Goal: Task Accomplishment & Management: Manage account settings

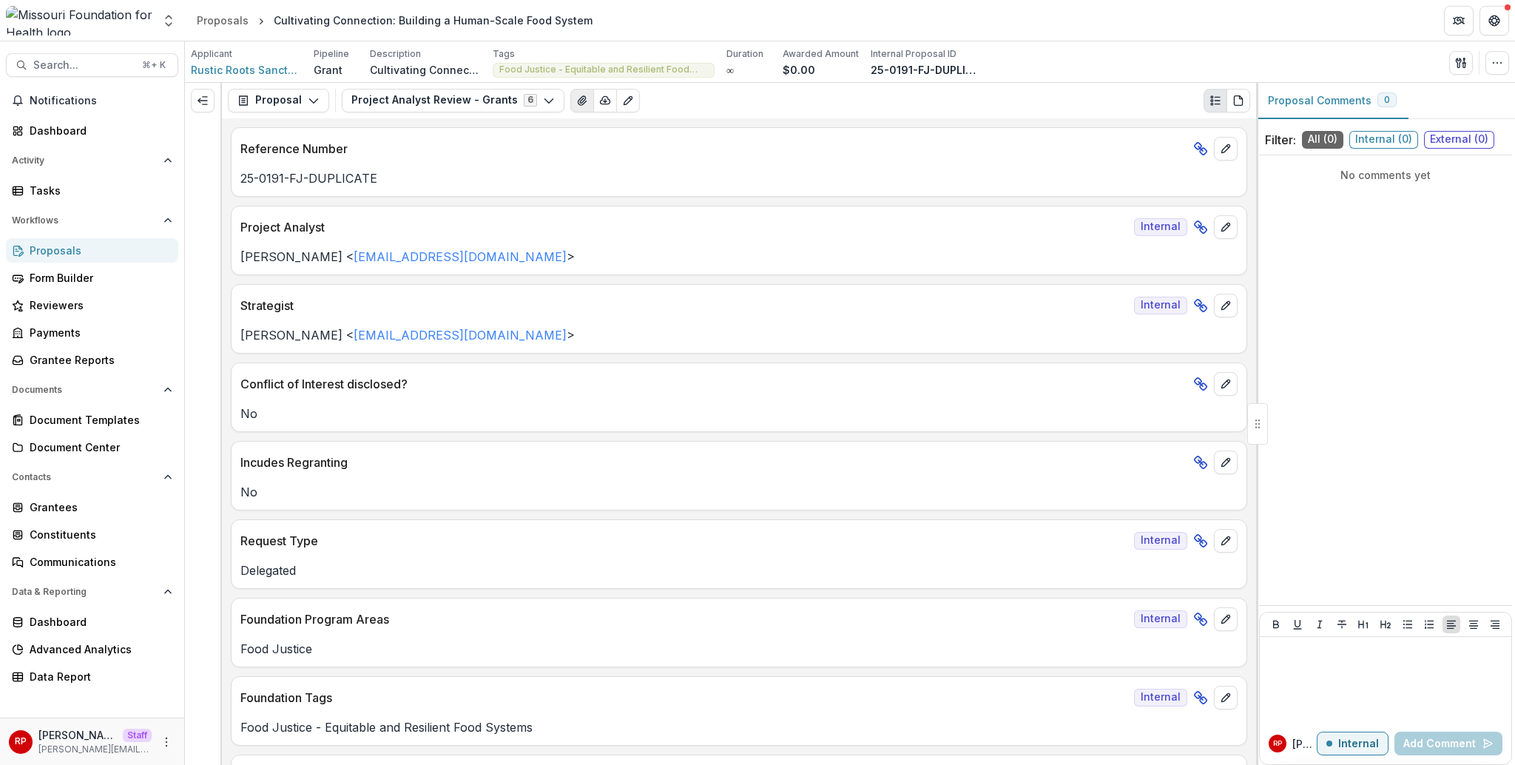
click at [576, 103] on icon "View Attached Files" at bounding box center [582, 101] width 12 height 12
click at [471, 111] on button "Project Analyst Review - Grants 6" at bounding box center [453, 101] width 223 height 24
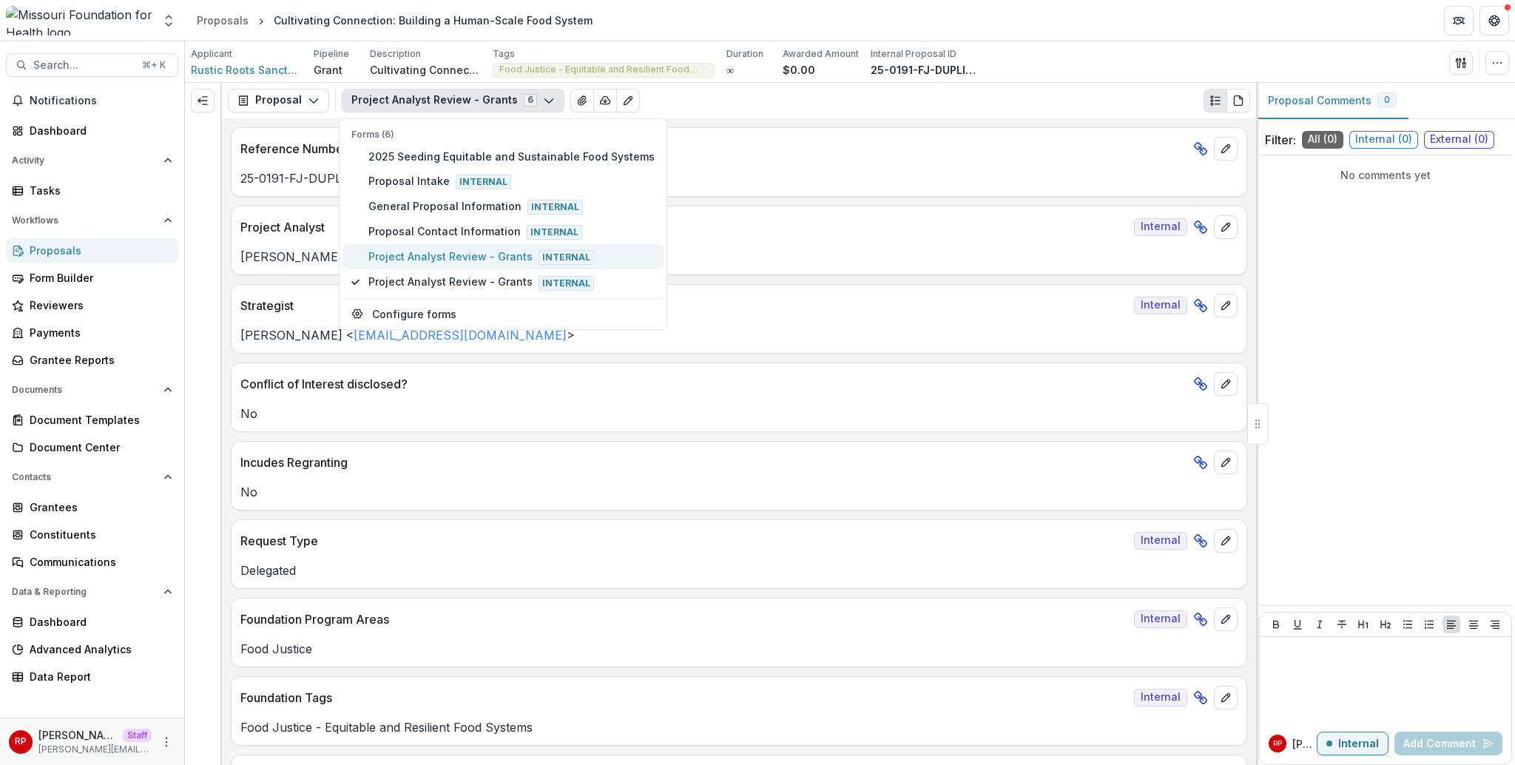
click at [500, 260] on span "Project Analyst Review - Grants Internal" at bounding box center [511, 257] width 286 height 16
click at [473, 99] on button "Project Analyst Review - Grants 6" at bounding box center [453, 101] width 223 height 24
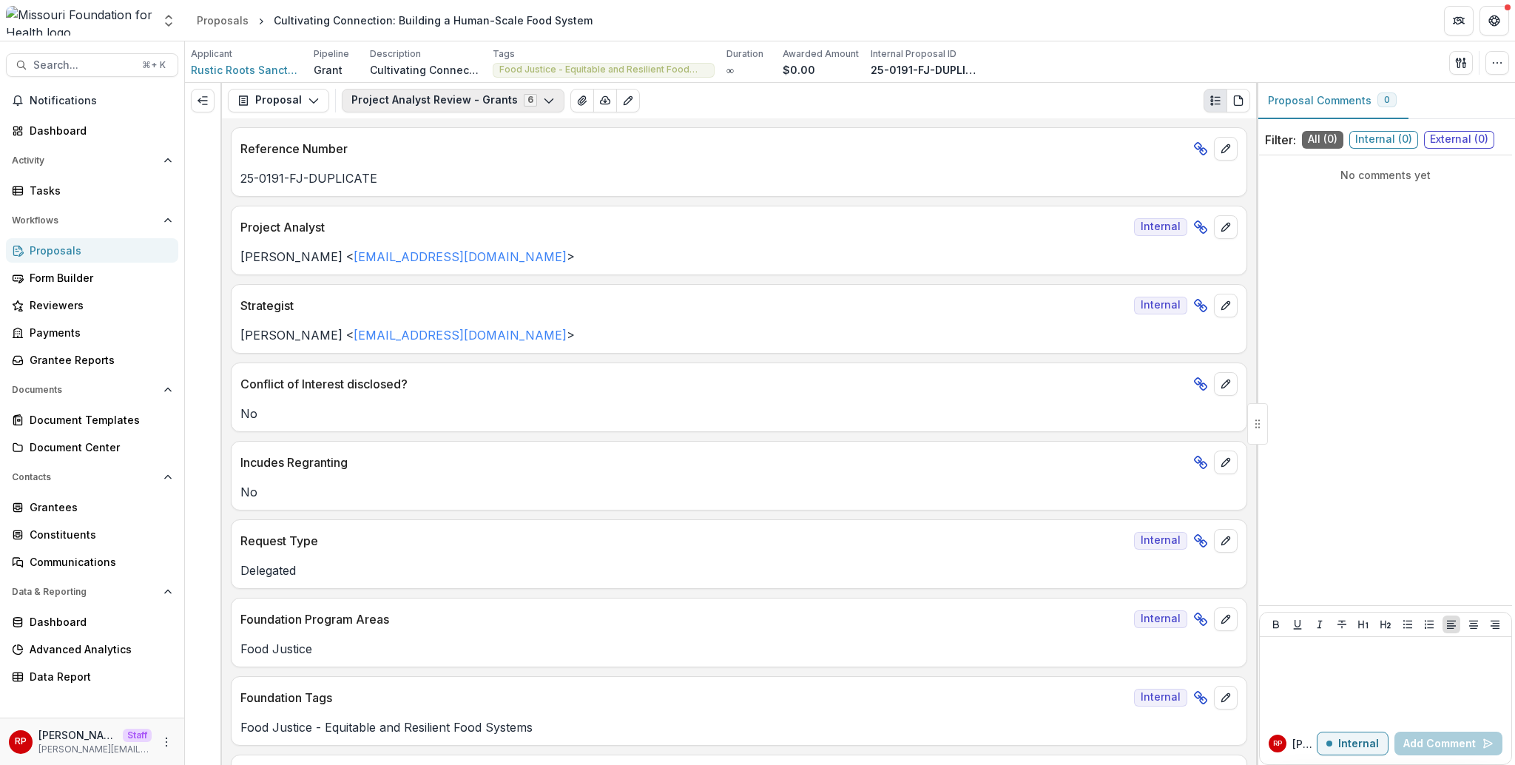
click at [468, 95] on button "Project Analyst Review - Grants 6" at bounding box center [453, 101] width 223 height 24
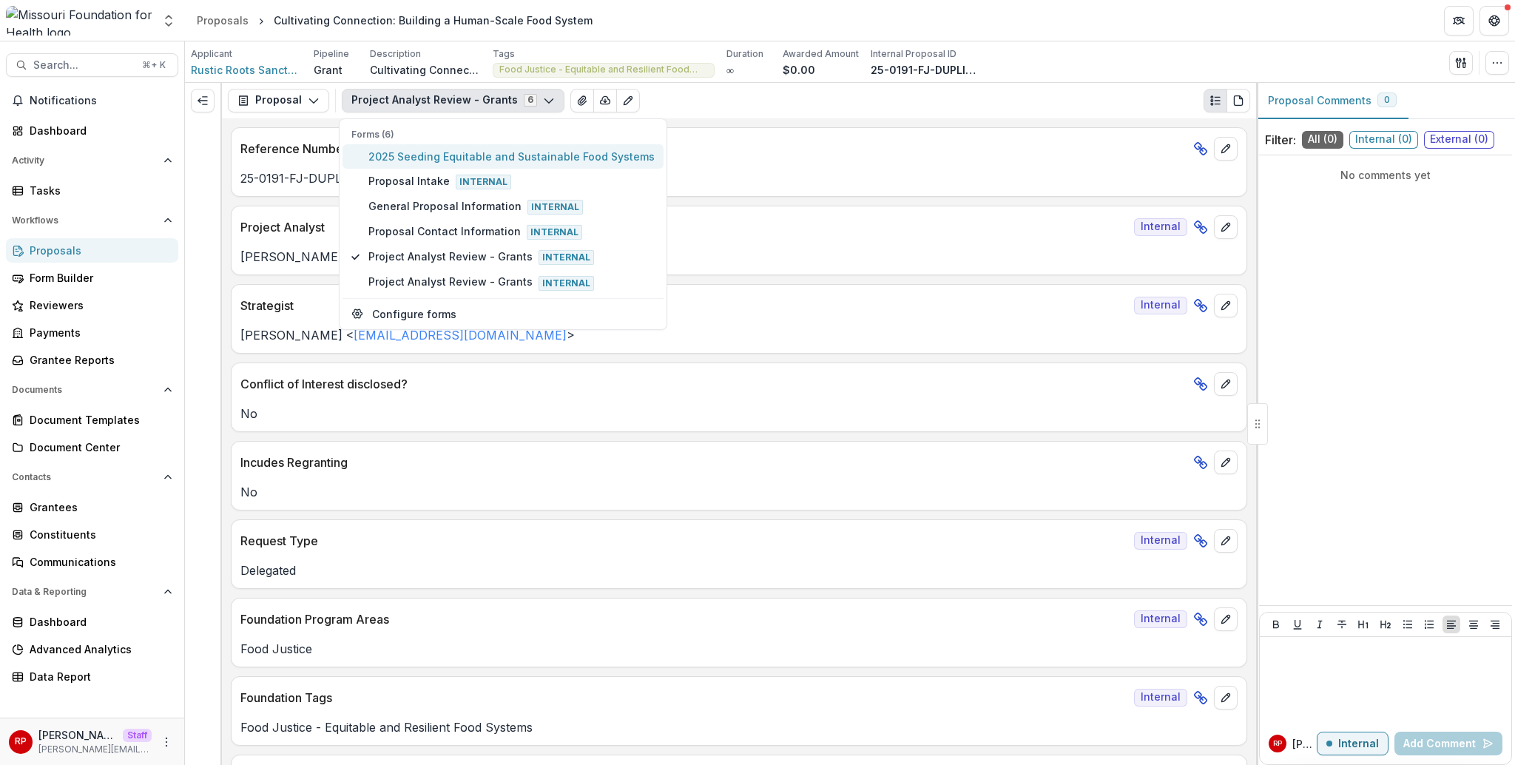
click at [459, 147] on button "2025 Seeding Equitable and Sustainable Food Systems" at bounding box center [503, 156] width 321 height 24
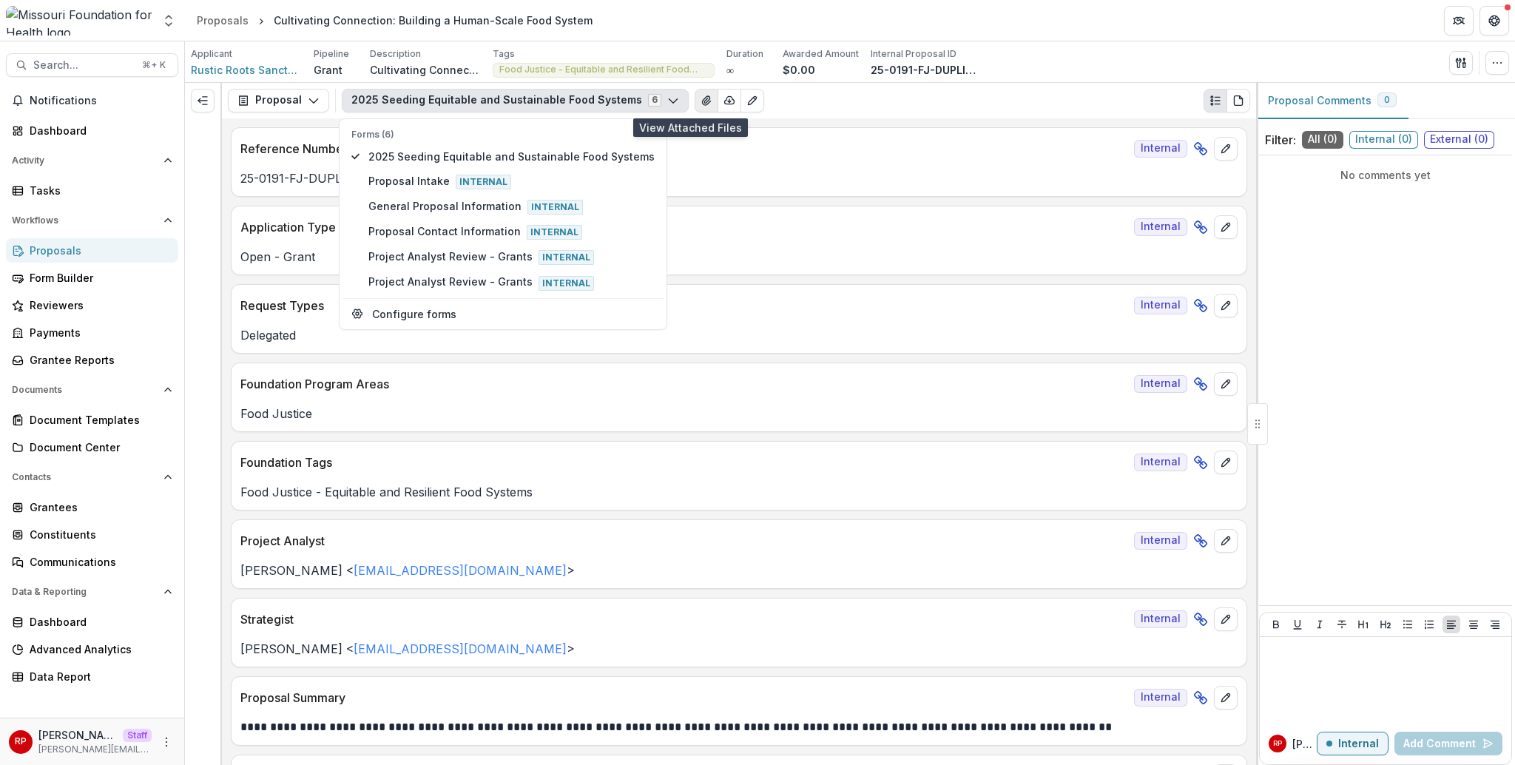
click at [701, 106] on icon "View Attached Files" at bounding box center [707, 101] width 12 height 12
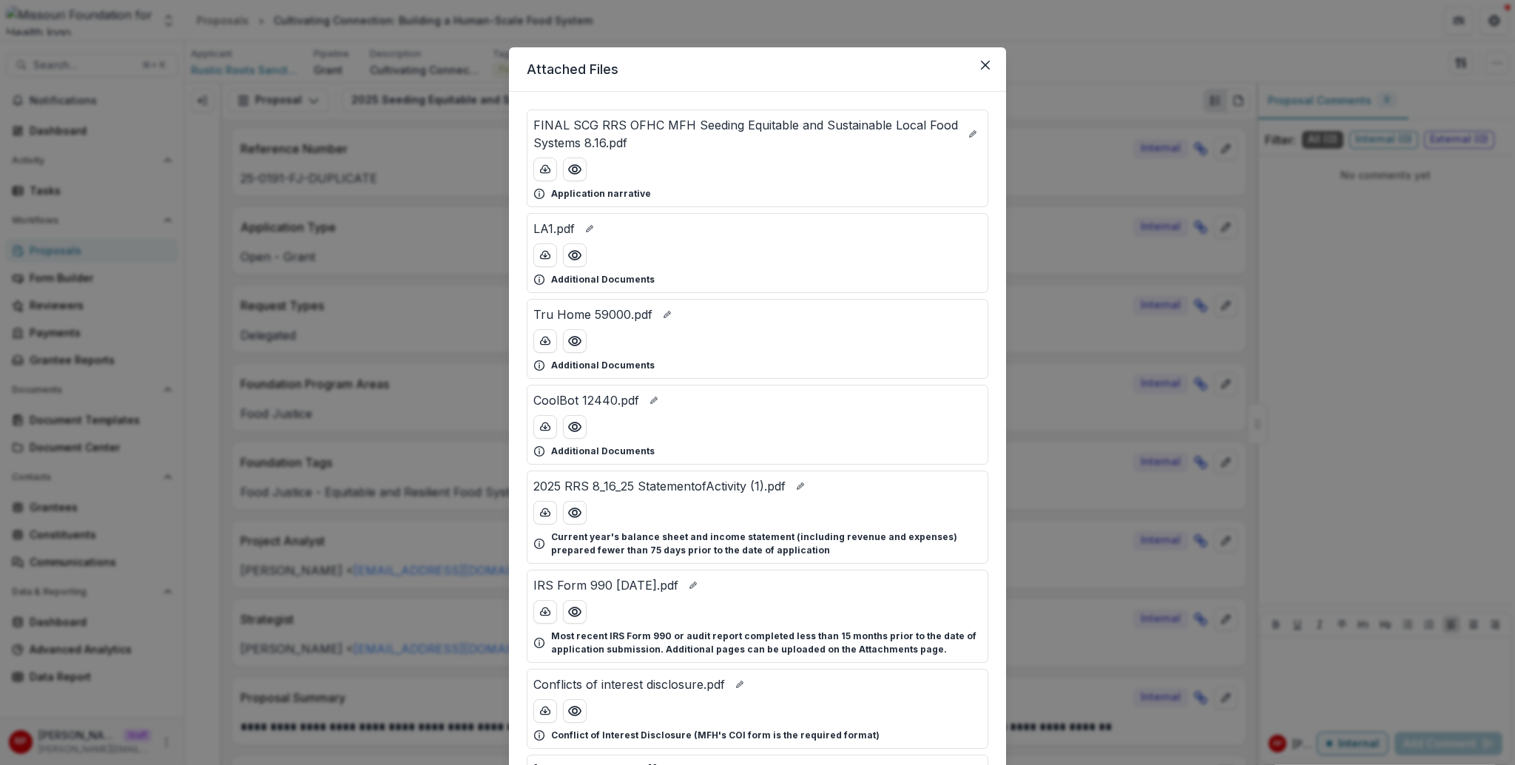
click at [1011, 214] on div "Attached Files FINAL SCG RRS OFHC MFH Seeding Equitable and Sustainable Local F…" at bounding box center [757, 382] width 1515 height 765
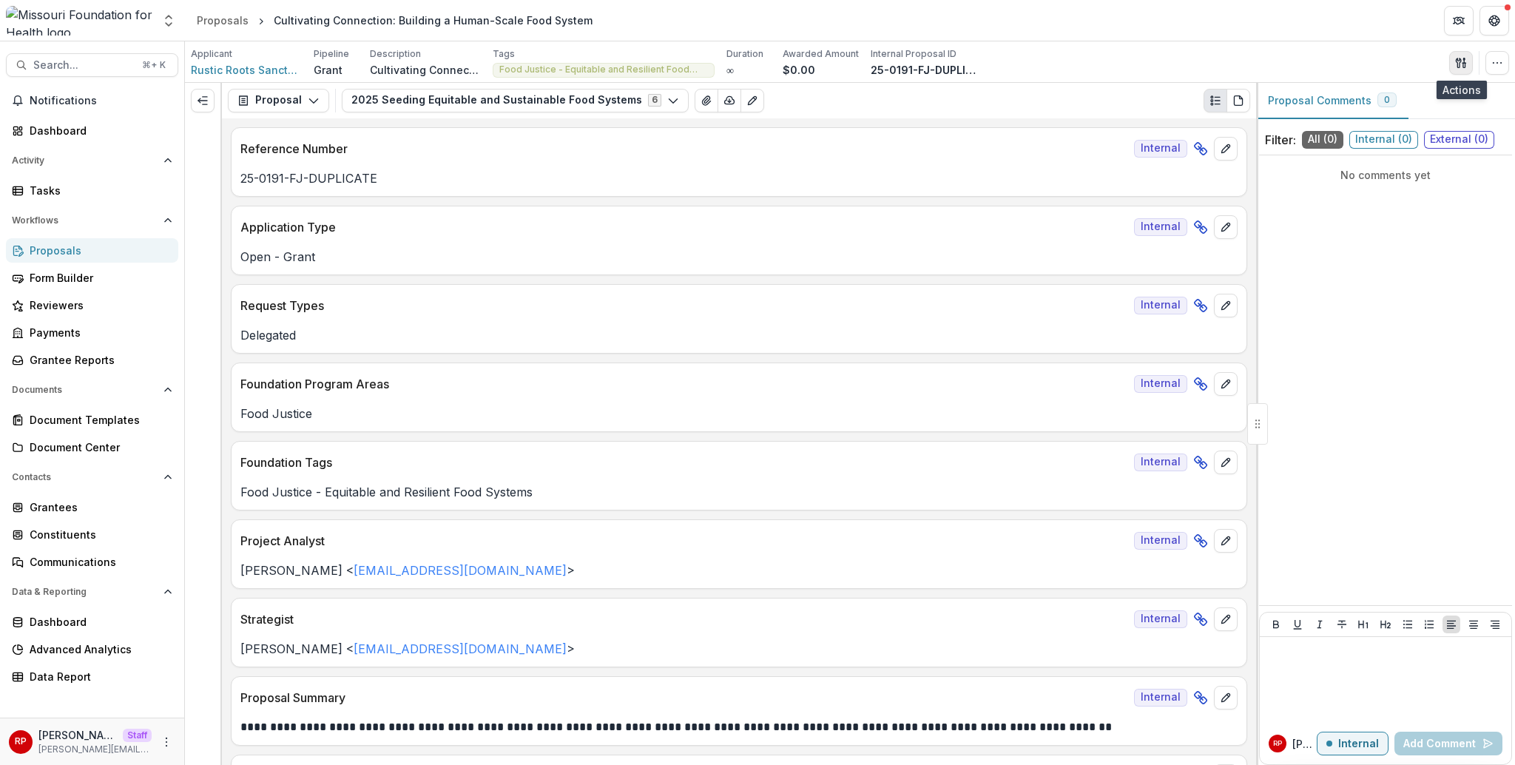
click at [1118, 59] on button "button" at bounding box center [1461, 63] width 24 height 24
click at [1118, 118] on button "Proposal Files" at bounding box center [1390, 121] width 158 height 24
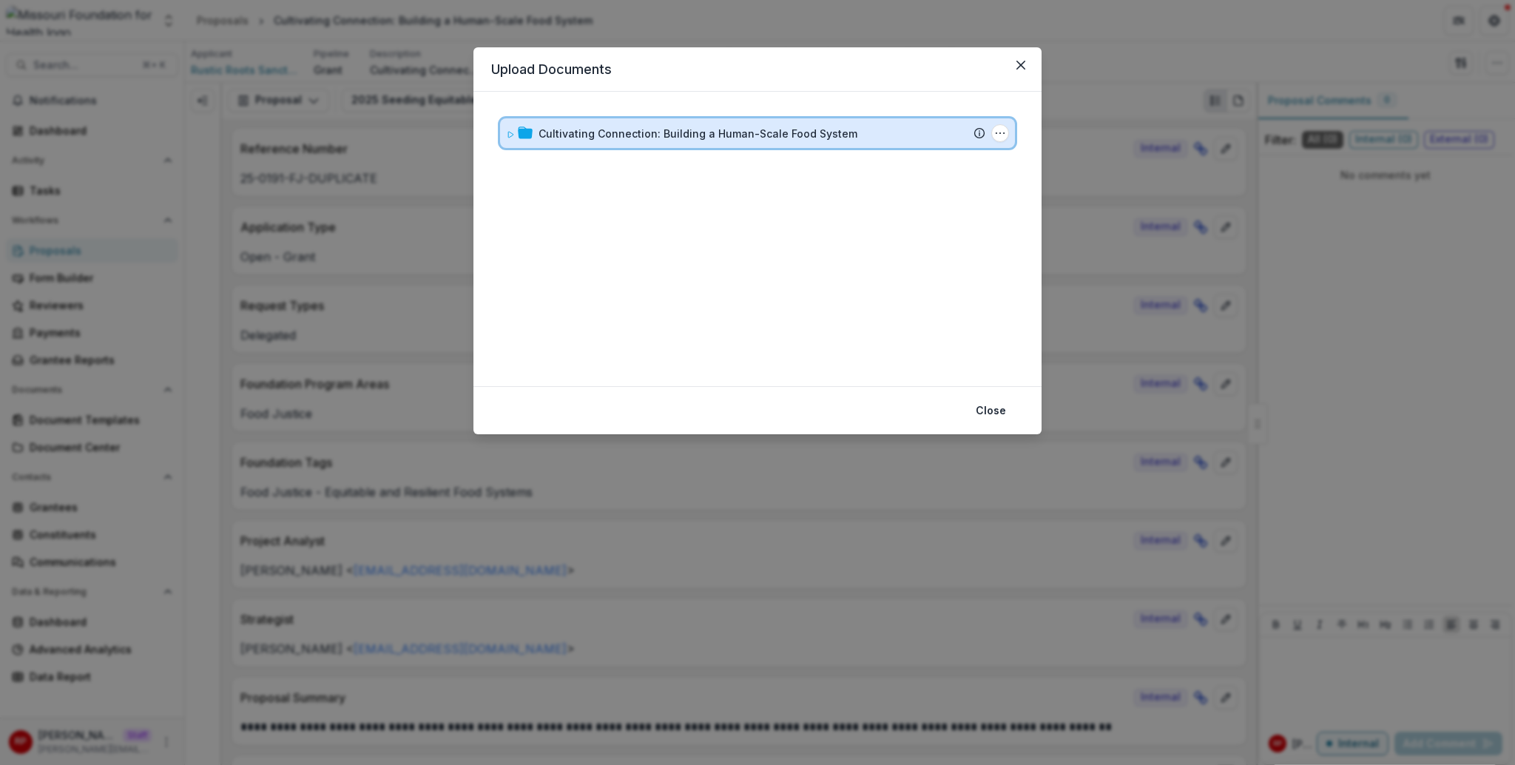
click at [750, 144] on div "Cultivating Connection: Building a Human-Scale Food System Submission Temelio P…" at bounding box center [757, 133] width 515 height 30
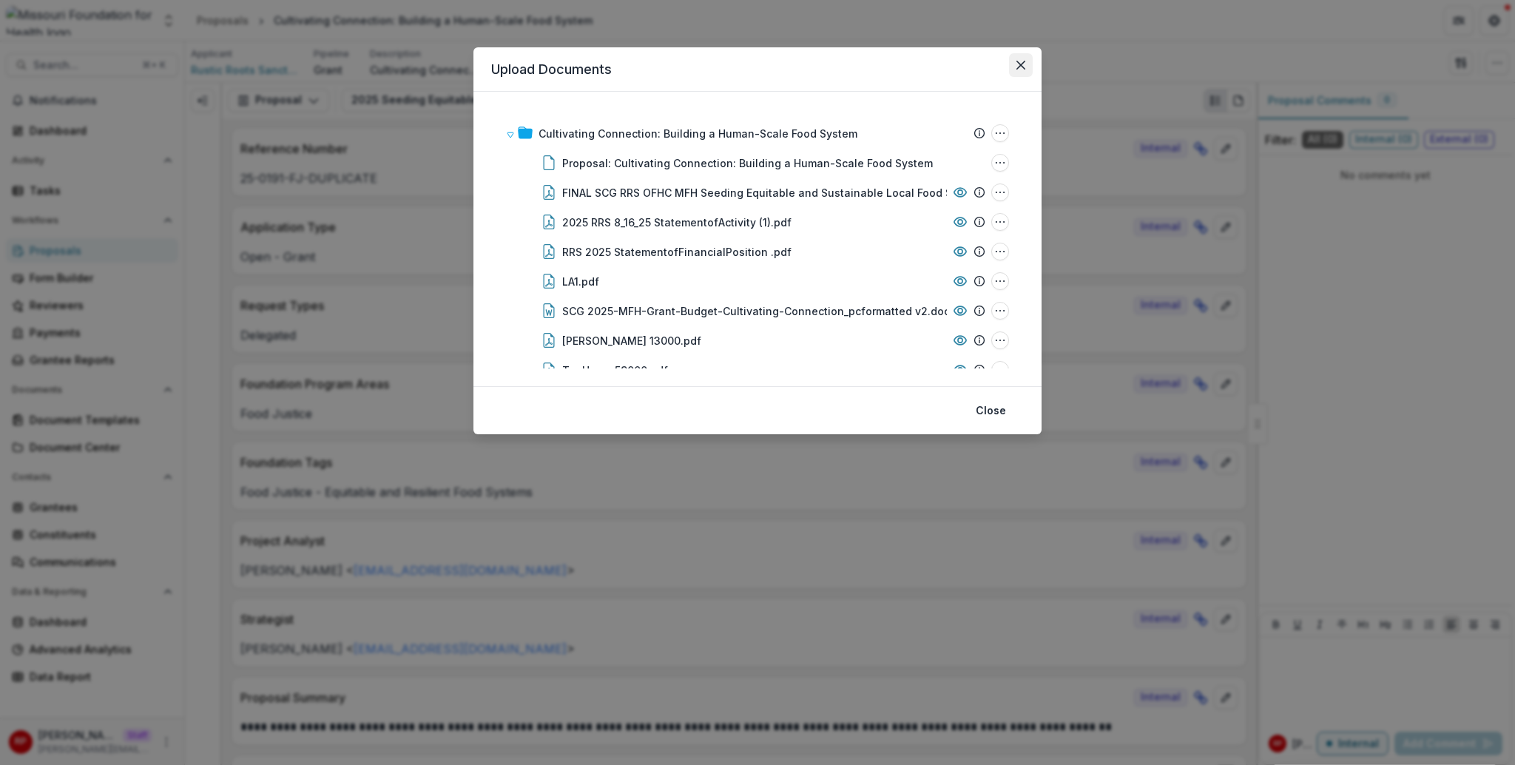
click at [1021, 73] on button "Close" at bounding box center [1021, 65] width 24 height 24
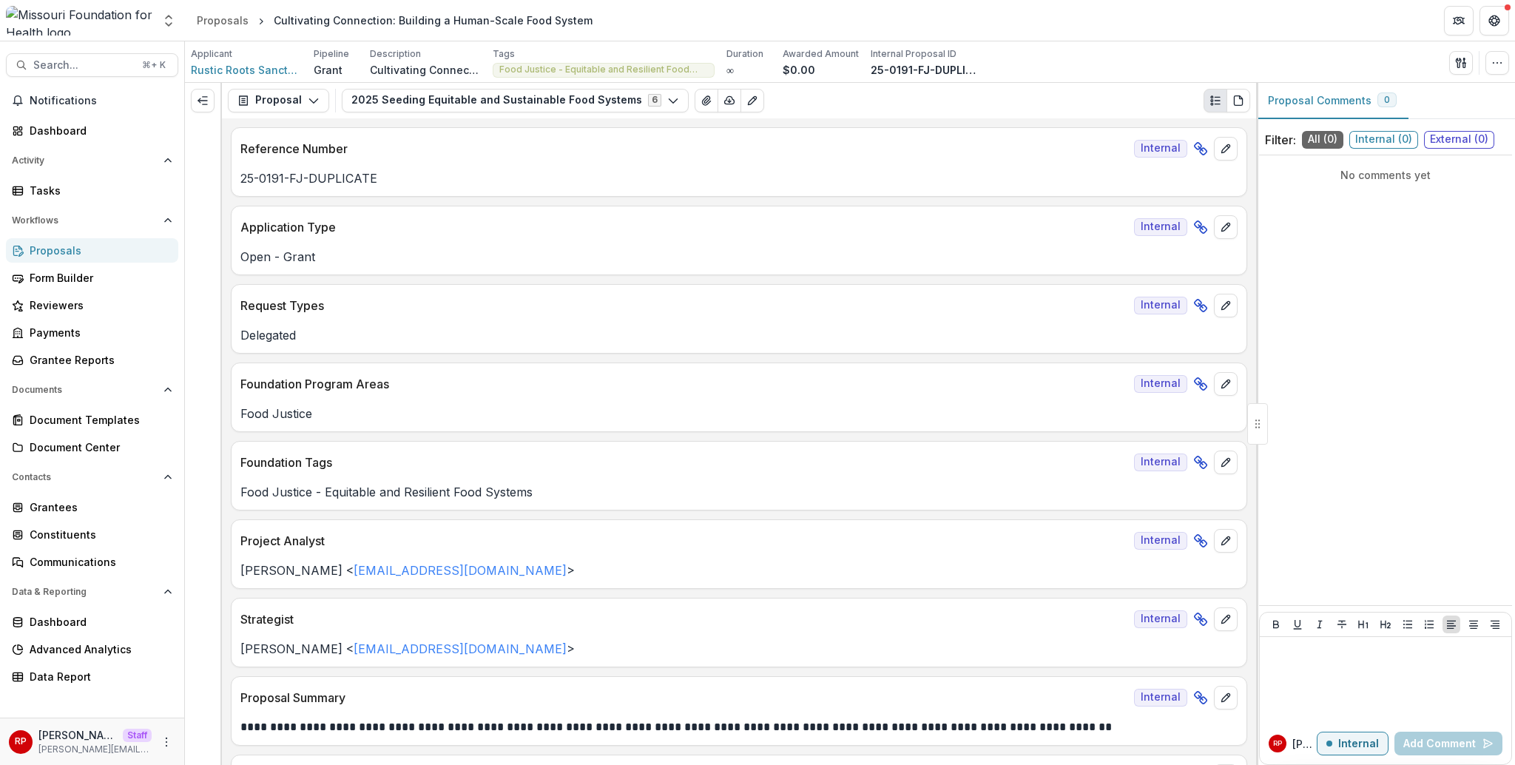
click at [1027, 74] on div "Applicant Rustic Roots Sanctuary Co Pipeline Grant Description Description Tags…" at bounding box center [850, 62] width 1318 height 30
click at [67, 193] on div "Tasks" at bounding box center [98, 191] width 137 height 16
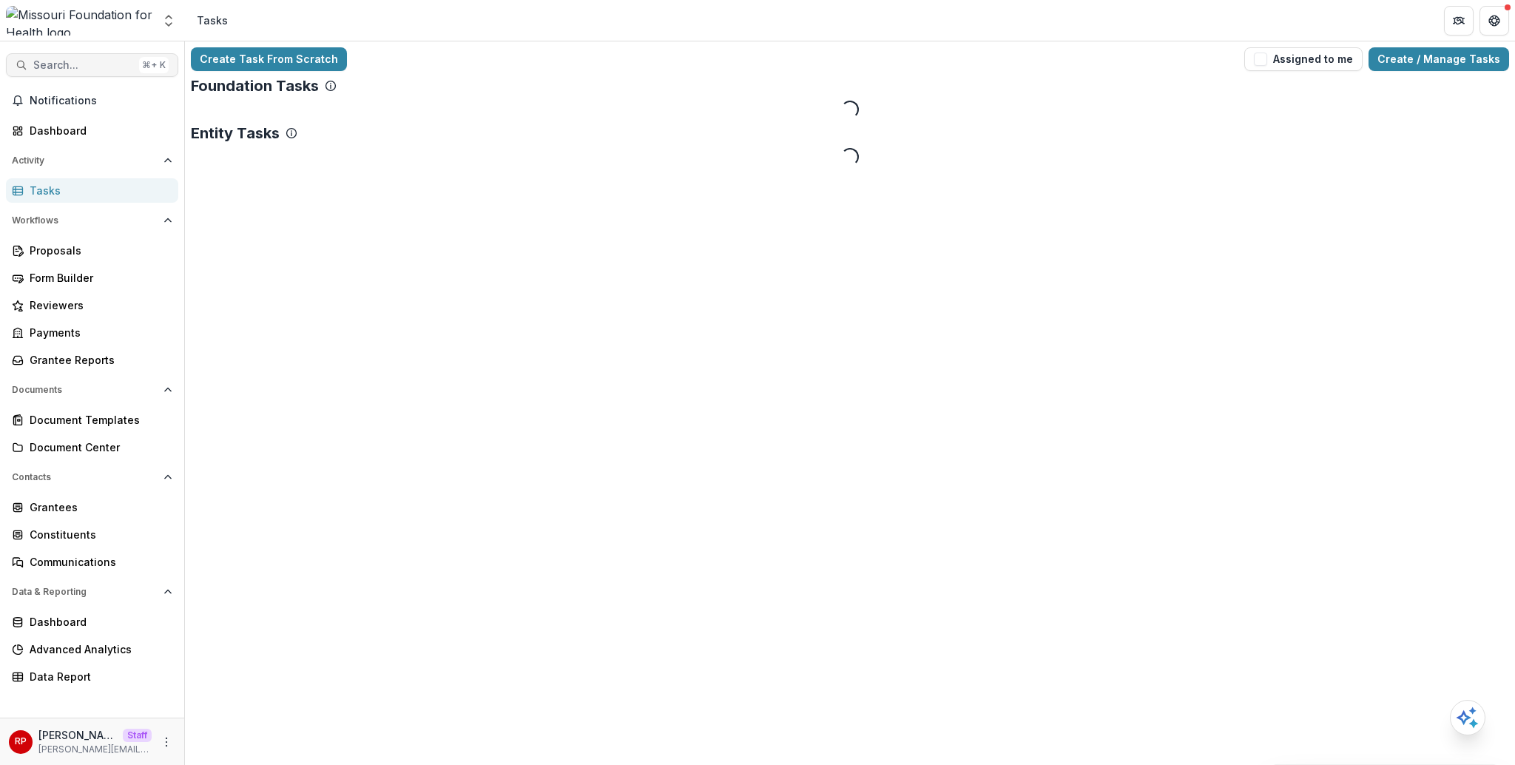
click at [101, 57] on button "Search... ⌘ + K" at bounding box center [92, 65] width 172 height 24
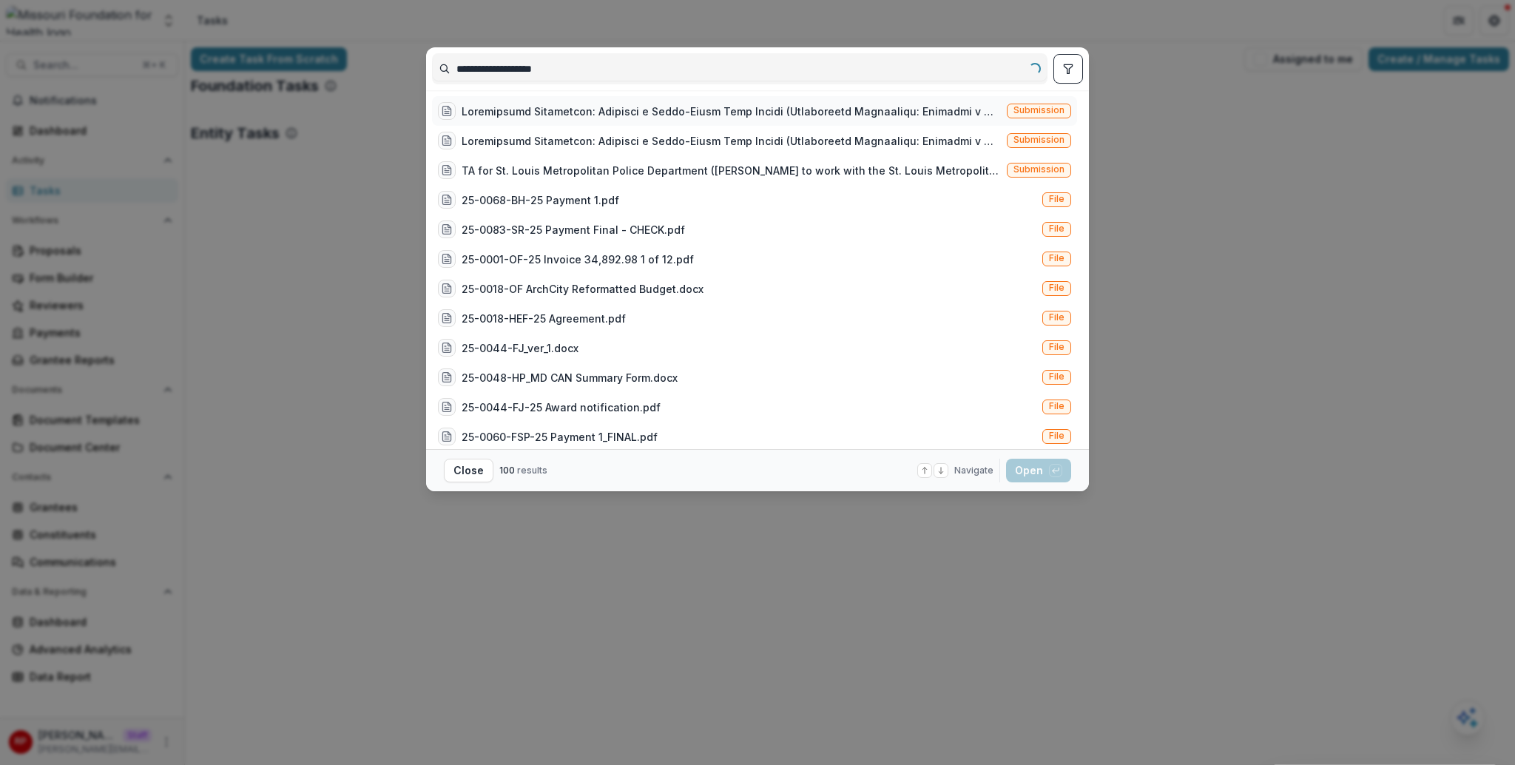
type input "**********"
click at [610, 114] on div at bounding box center [731, 112] width 539 height 16
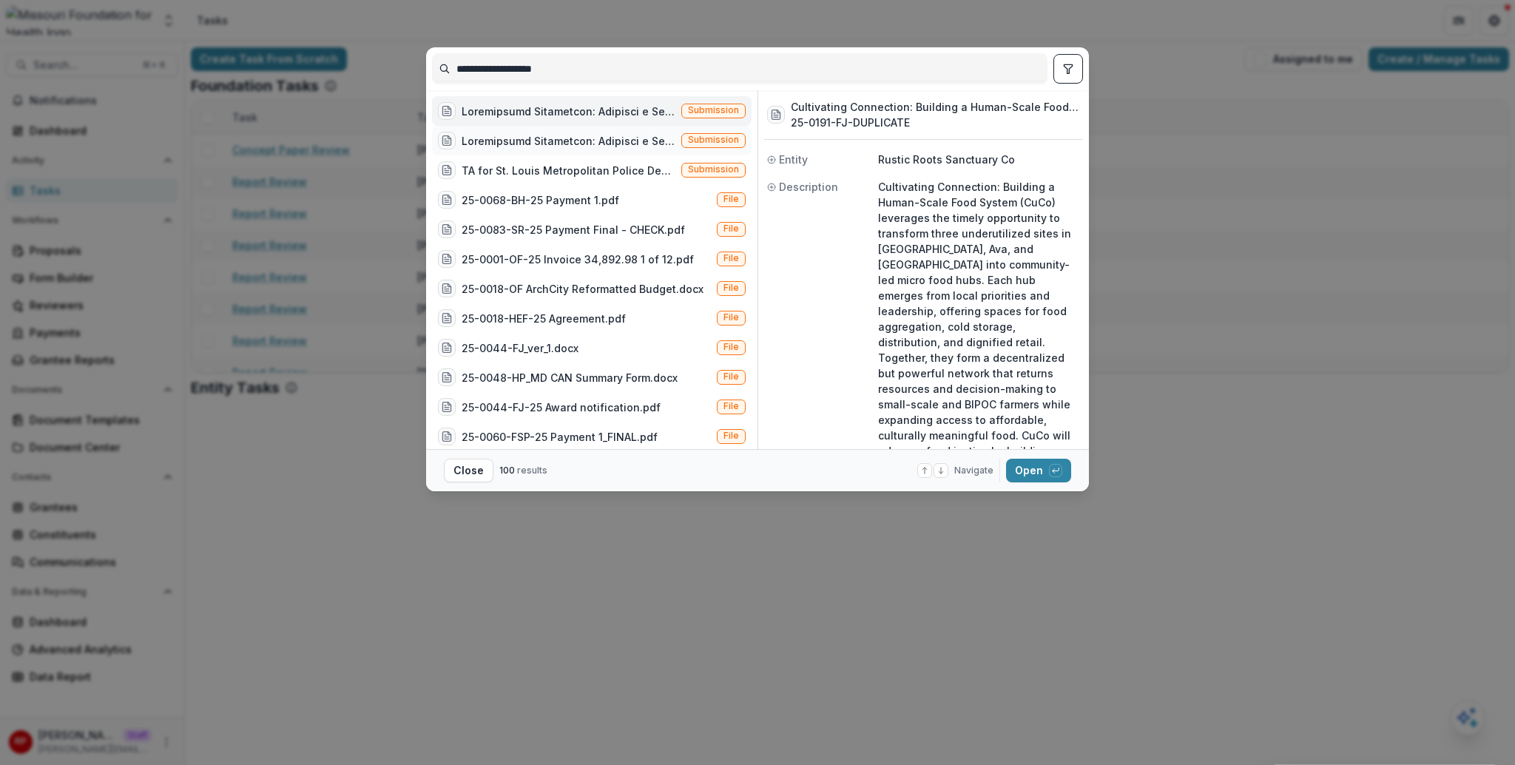
click at [593, 141] on div at bounding box center [569, 141] width 214 height 16
click at [592, 122] on div "Submission" at bounding box center [592, 111] width 320 height 30
click at [595, 118] on div at bounding box center [569, 112] width 214 height 16
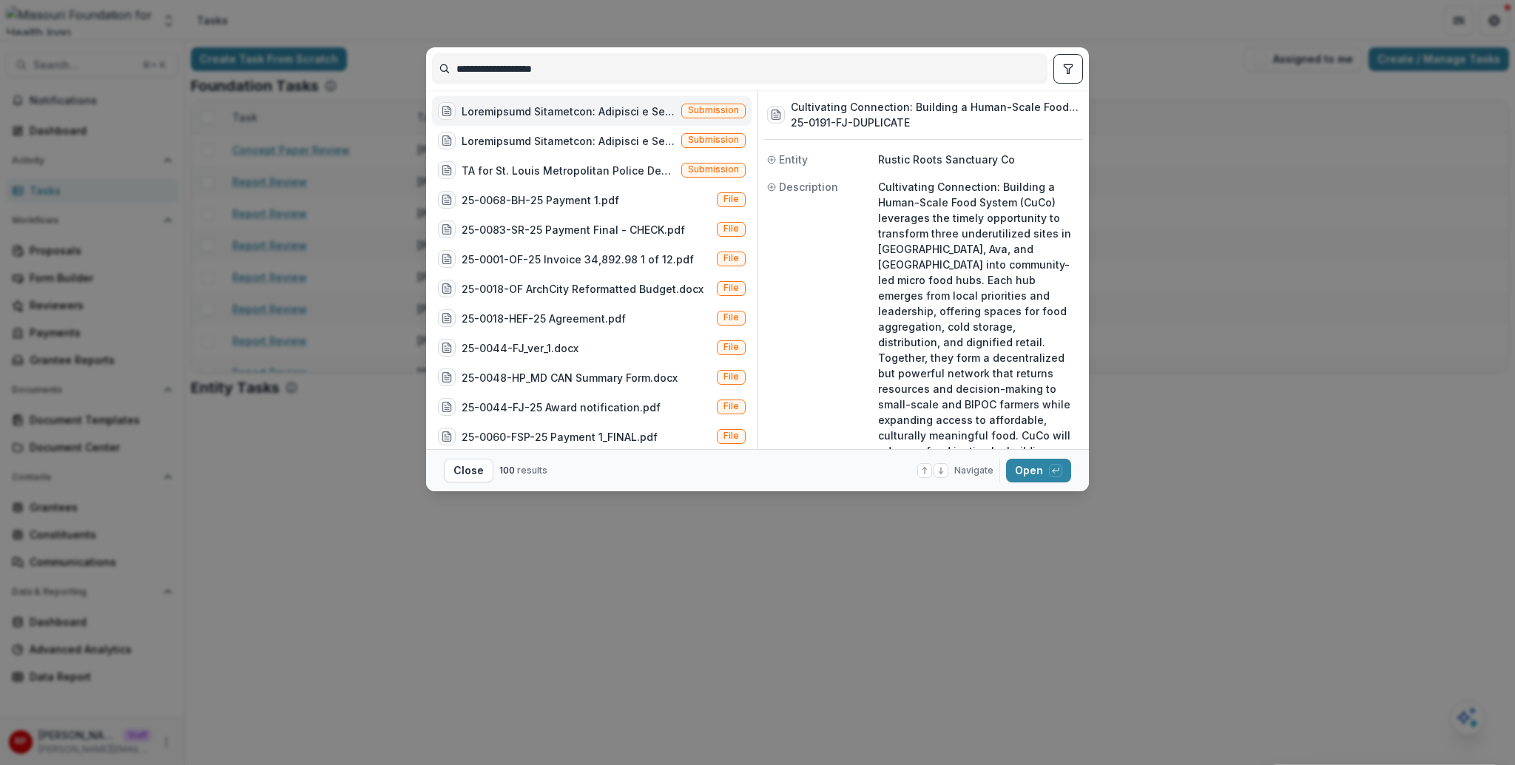
click at [595, 118] on div at bounding box center [569, 112] width 214 height 16
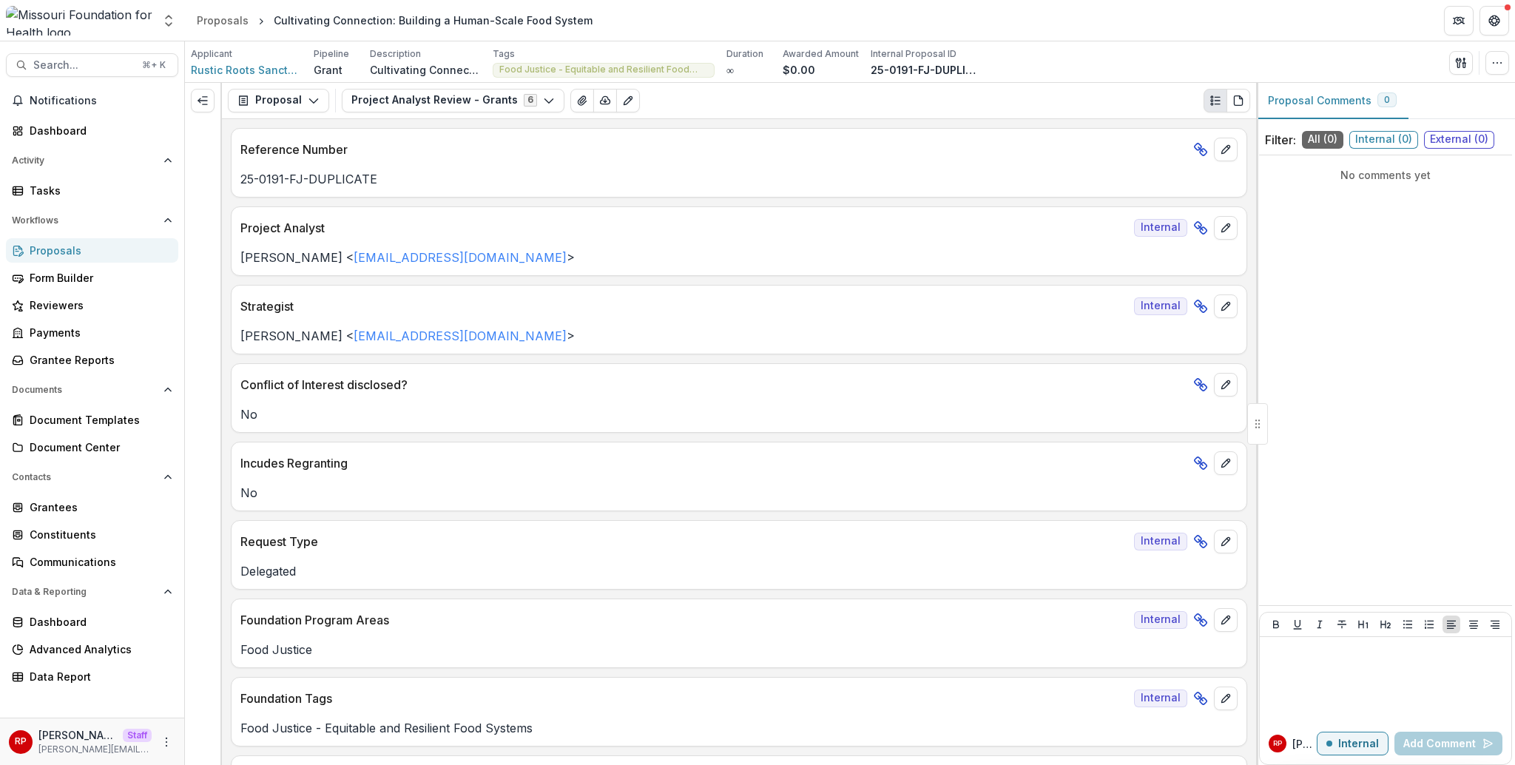
click at [658, 238] on div "Project Analyst Internal" at bounding box center [739, 223] width 1015 height 33
click at [209, 103] on button "Expand left" at bounding box center [203, 101] width 24 height 24
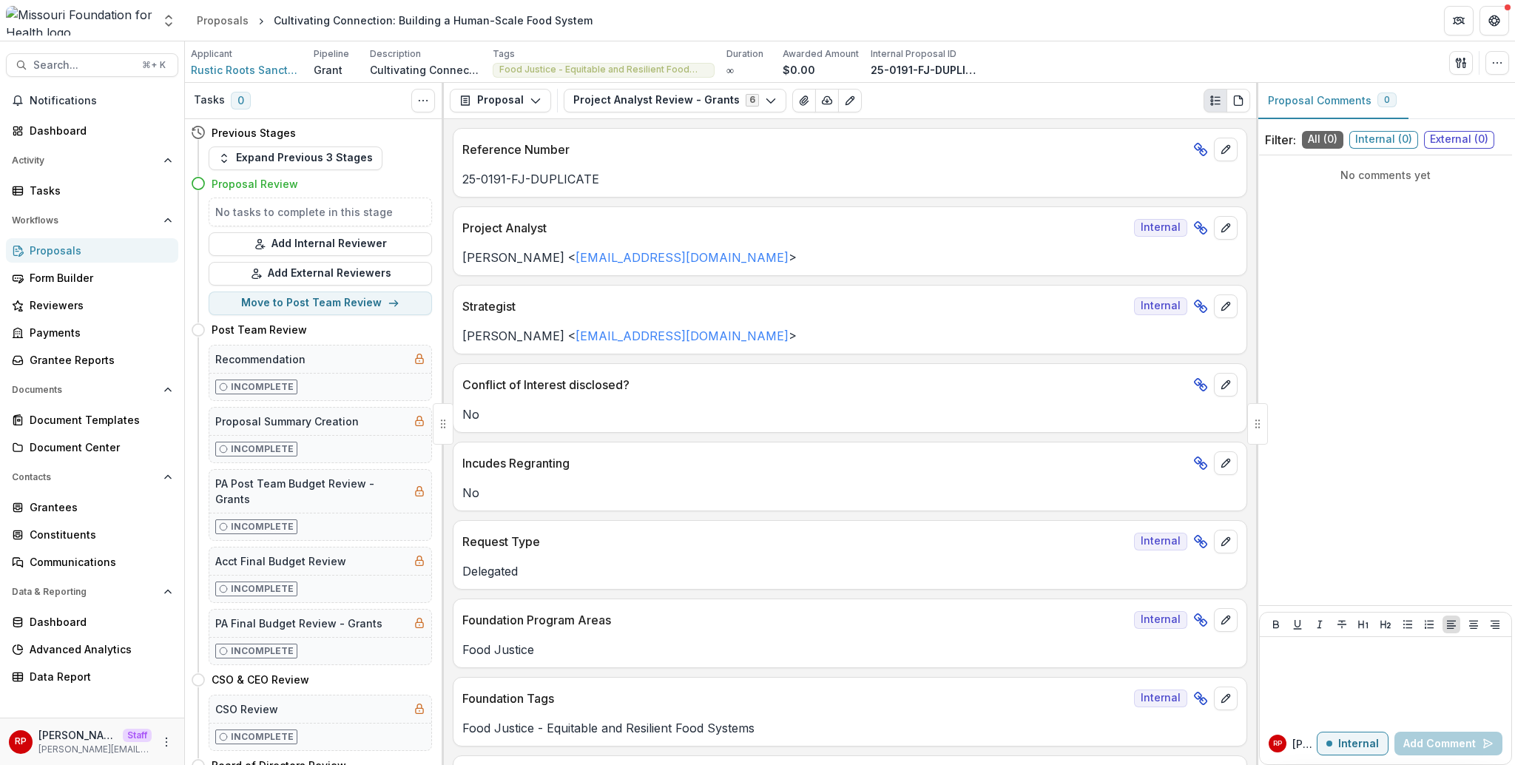
click at [692, 166] on div "25-0191-FJ-DUPLICATE" at bounding box center [850, 174] width 793 height 27
click at [166, 738] on circle "More" at bounding box center [166, 738] width 1 height 1
click at [286, 713] on link "User Settings" at bounding box center [264, 710] width 158 height 24
click at [1230, 147] on button "edit" at bounding box center [1226, 150] width 24 height 24
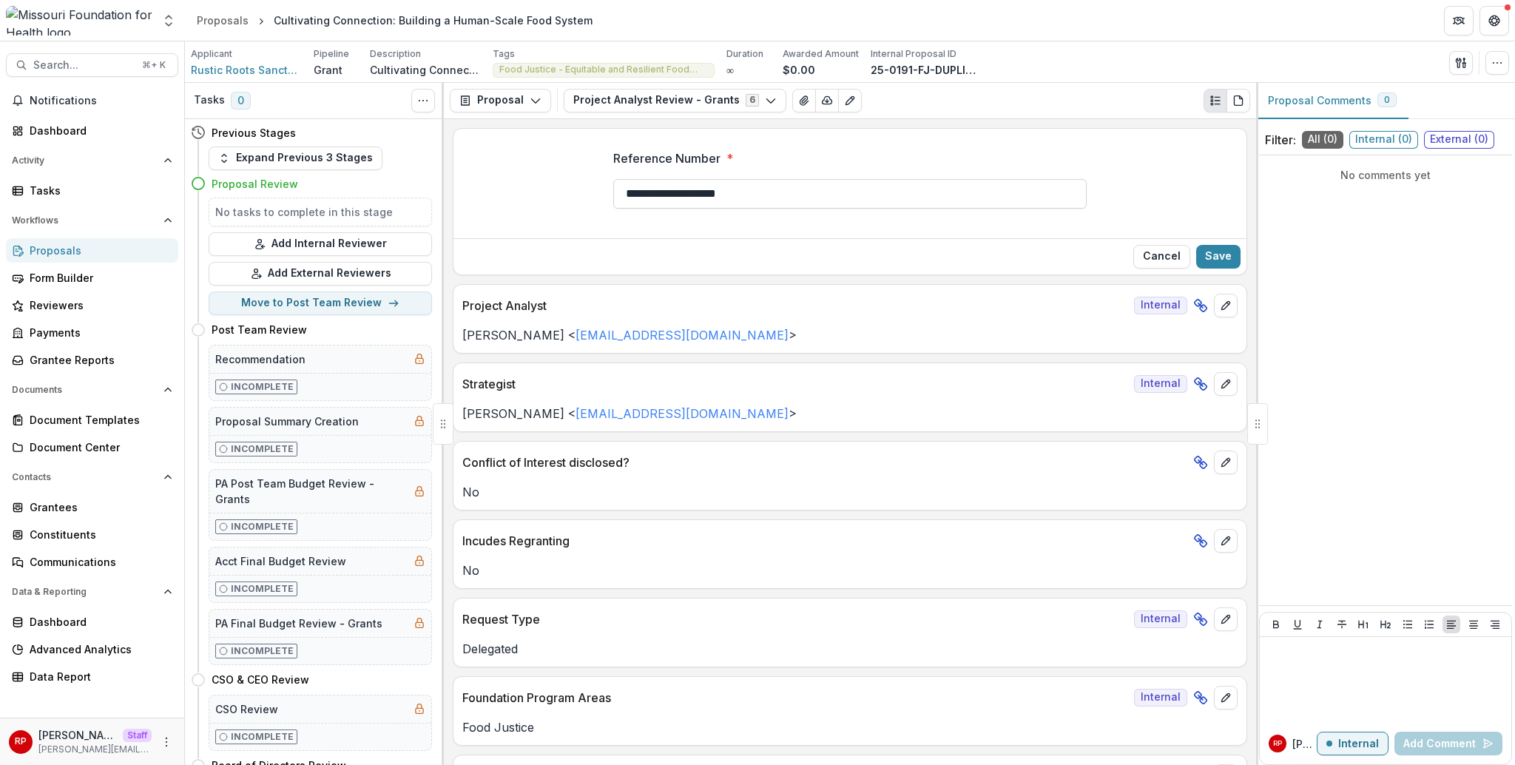
click at [754, 196] on input "**********" at bounding box center [849, 194] width 473 height 30
type input "**********"
click at [1207, 269] on div "Cancel Save" at bounding box center [850, 256] width 793 height 36
click at [1209, 265] on button "Save" at bounding box center [1218, 257] width 44 height 24
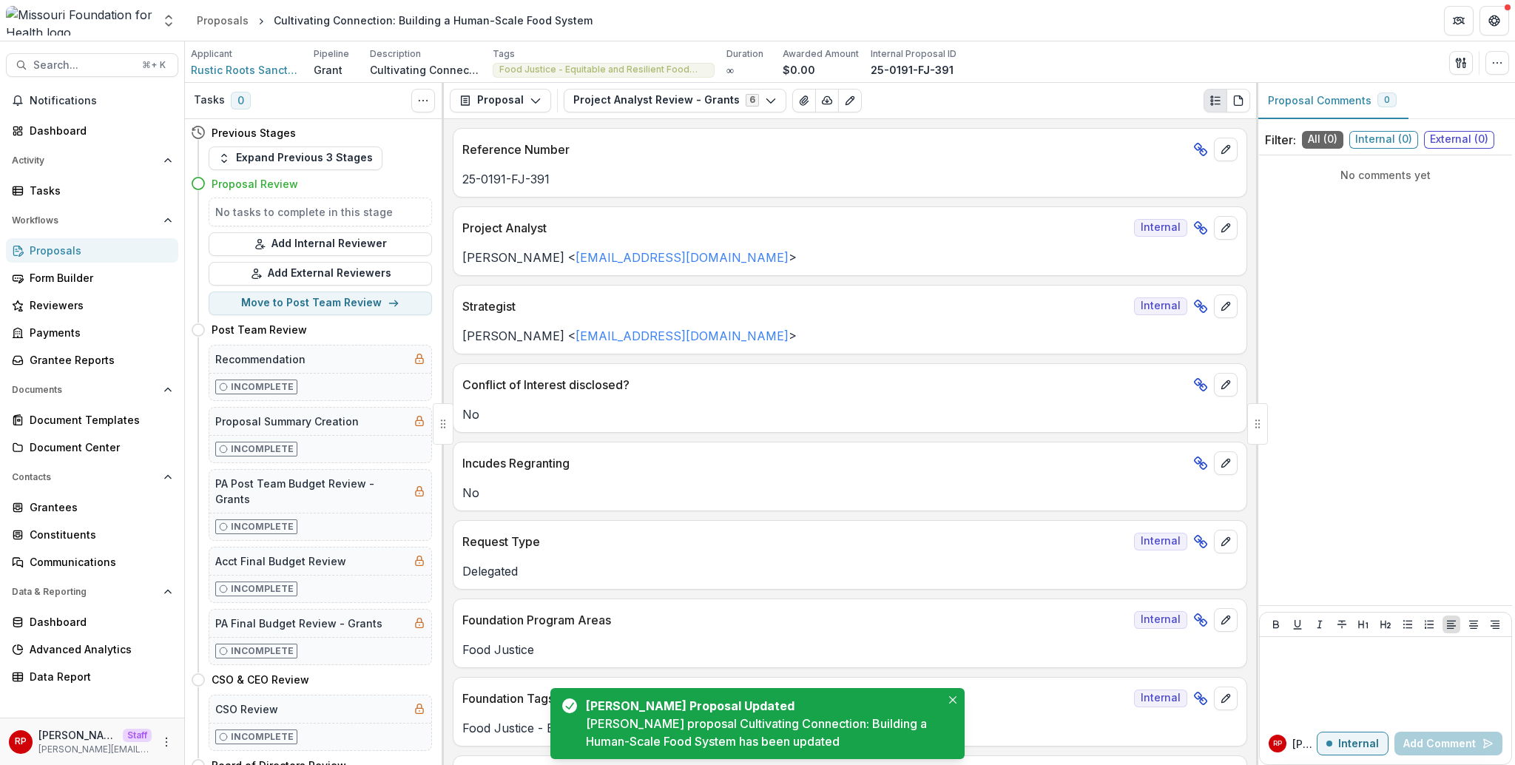
click at [1025, 181] on p "25-0191-FJ-391" at bounding box center [849, 179] width 775 height 18
click at [1482, 58] on div "Send Email Proposal Files Edit Viewers View All Reviews View Related Entities E…" at bounding box center [1479, 63] width 60 height 24
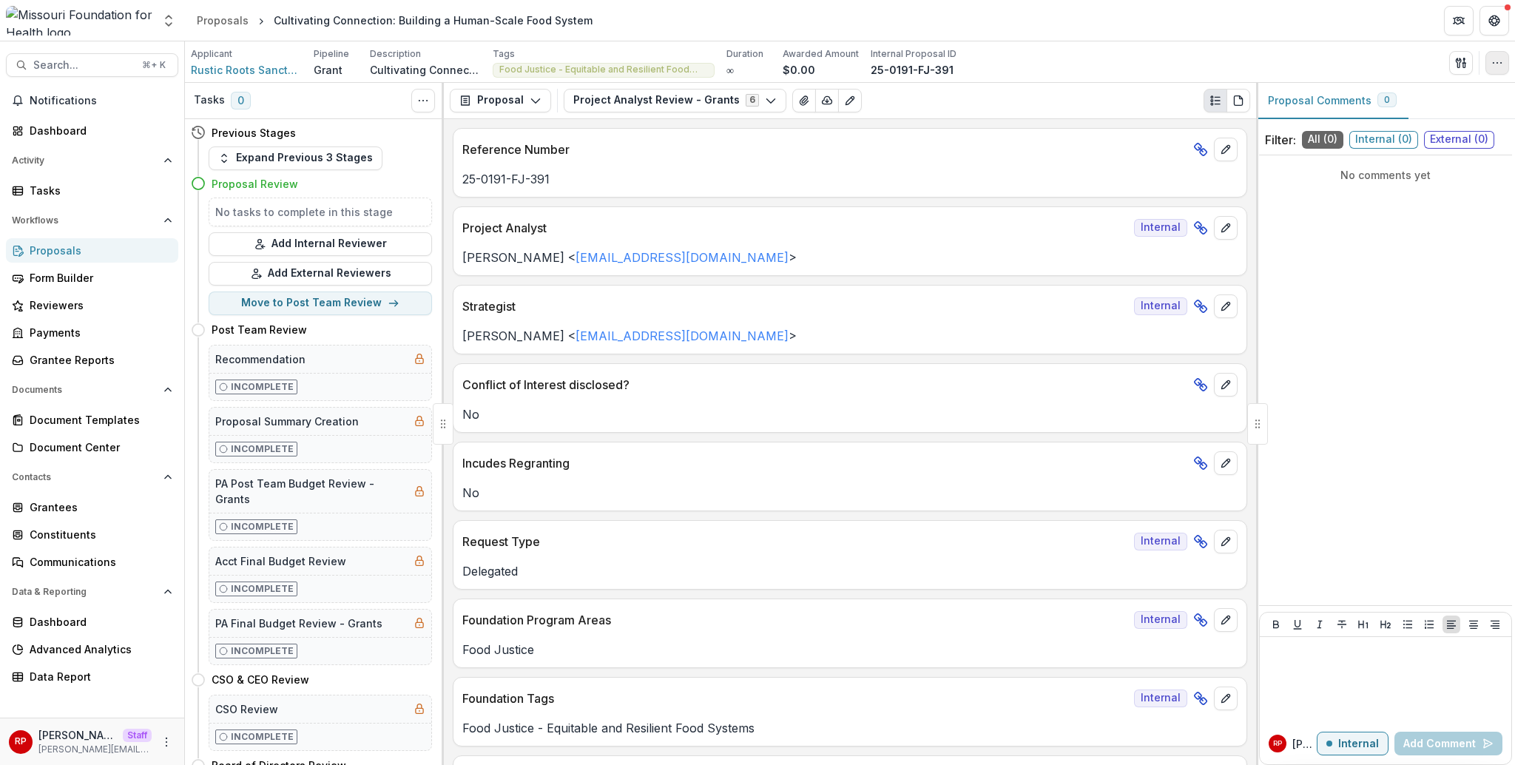
click at [1503, 73] on button "button" at bounding box center [1498, 63] width 24 height 24
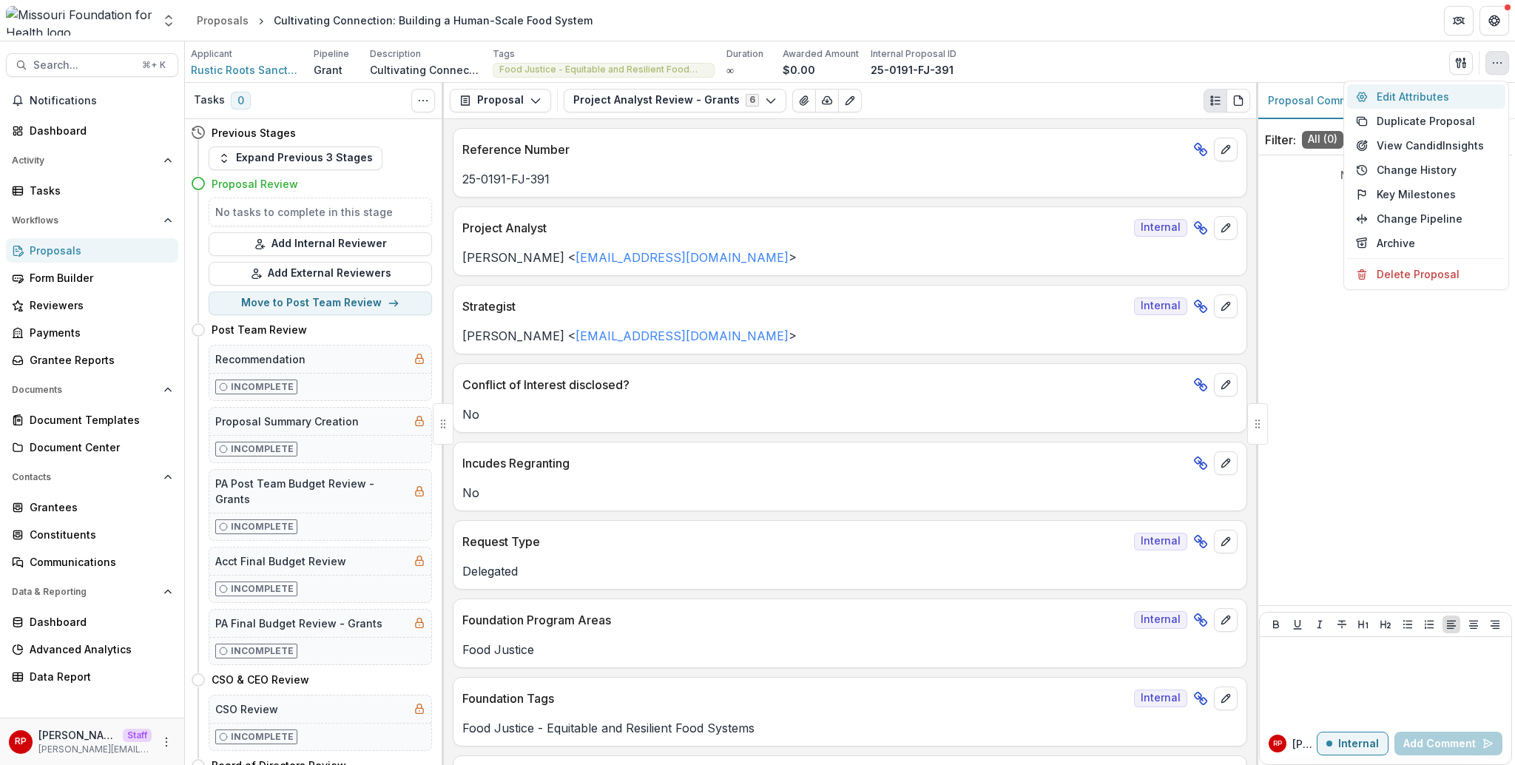
click at [1413, 106] on button "Edit Attributes" at bounding box center [1426, 96] width 158 height 24
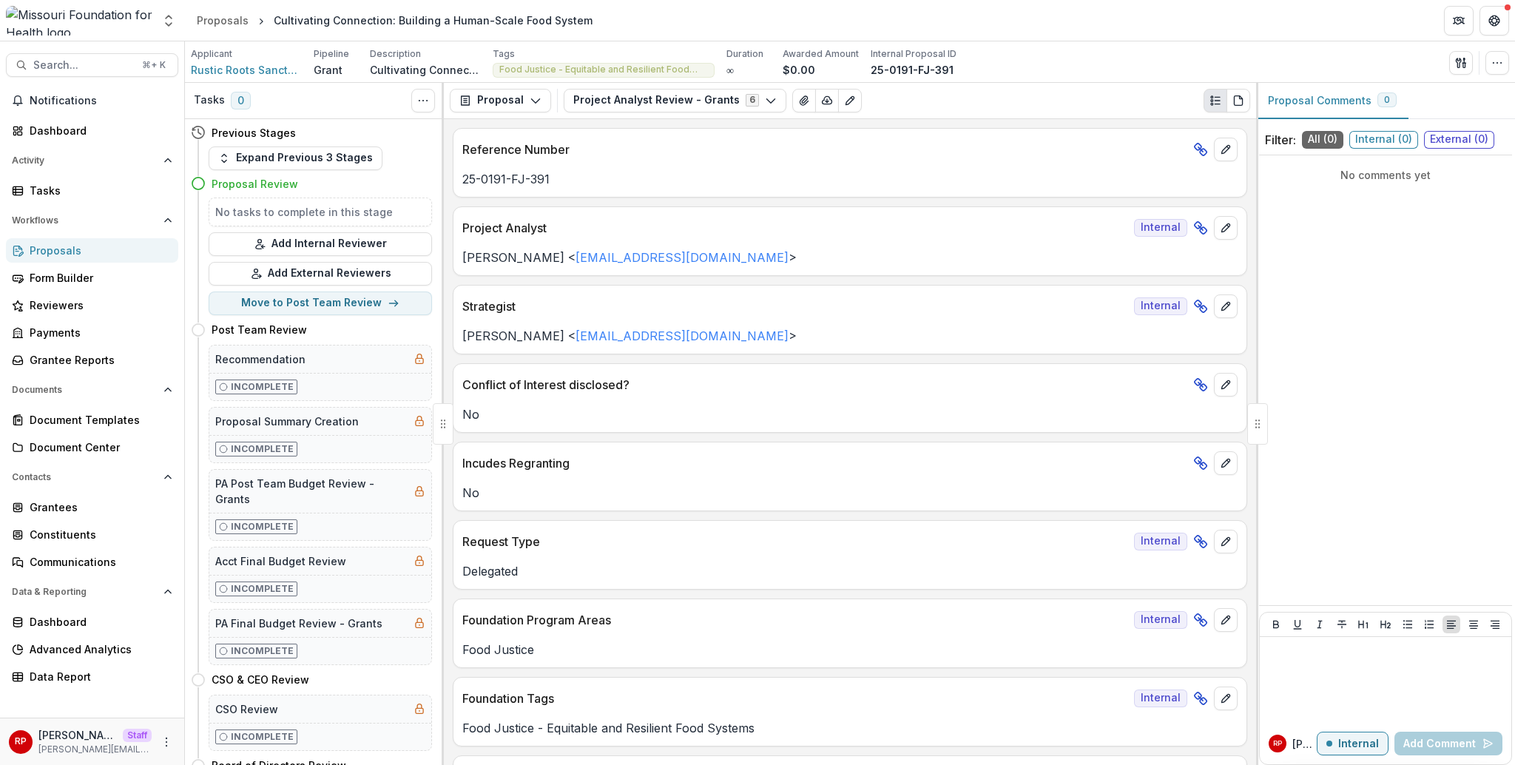
click at [471, 181] on p "25-0191-FJ-391" at bounding box center [849, 179] width 775 height 18
drag, startPoint x: 471, startPoint y: 181, endPoint x: 517, endPoint y: 174, distance: 47.2
click at [517, 174] on p "25-0191-FJ-391" at bounding box center [849, 179] width 775 height 18
copy p "25-0191-FJ"
click at [118, 55] on button "Search... ⌘ + K" at bounding box center [92, 65] width 172 height 24
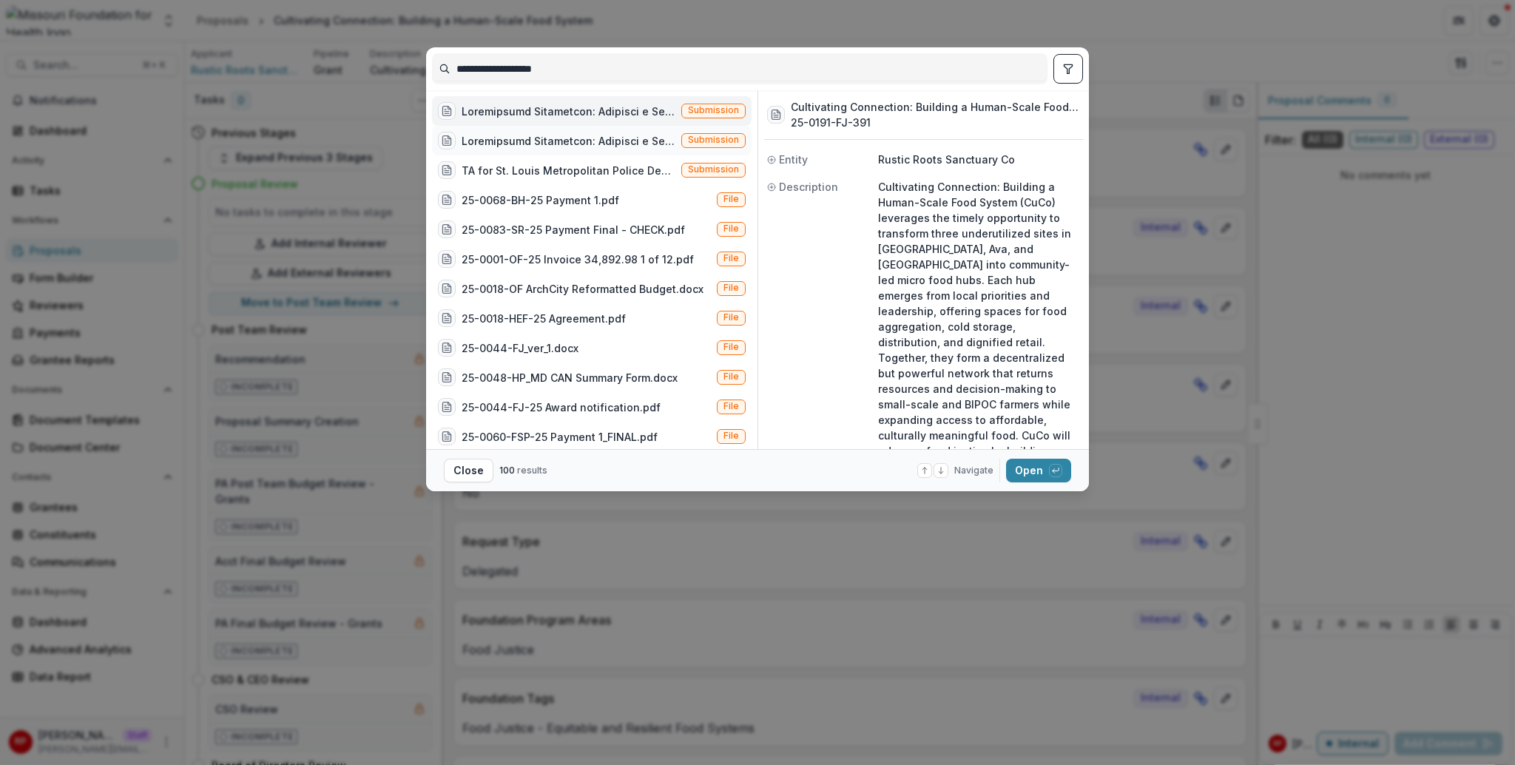
click at [517, 144] on div at bounding box center [569, 141] width 214 height 16
click at [531, 187] on div "25-0068-BH-25 Payment 1.pdf File" at bounding box center [592, 200] width 320 height 30
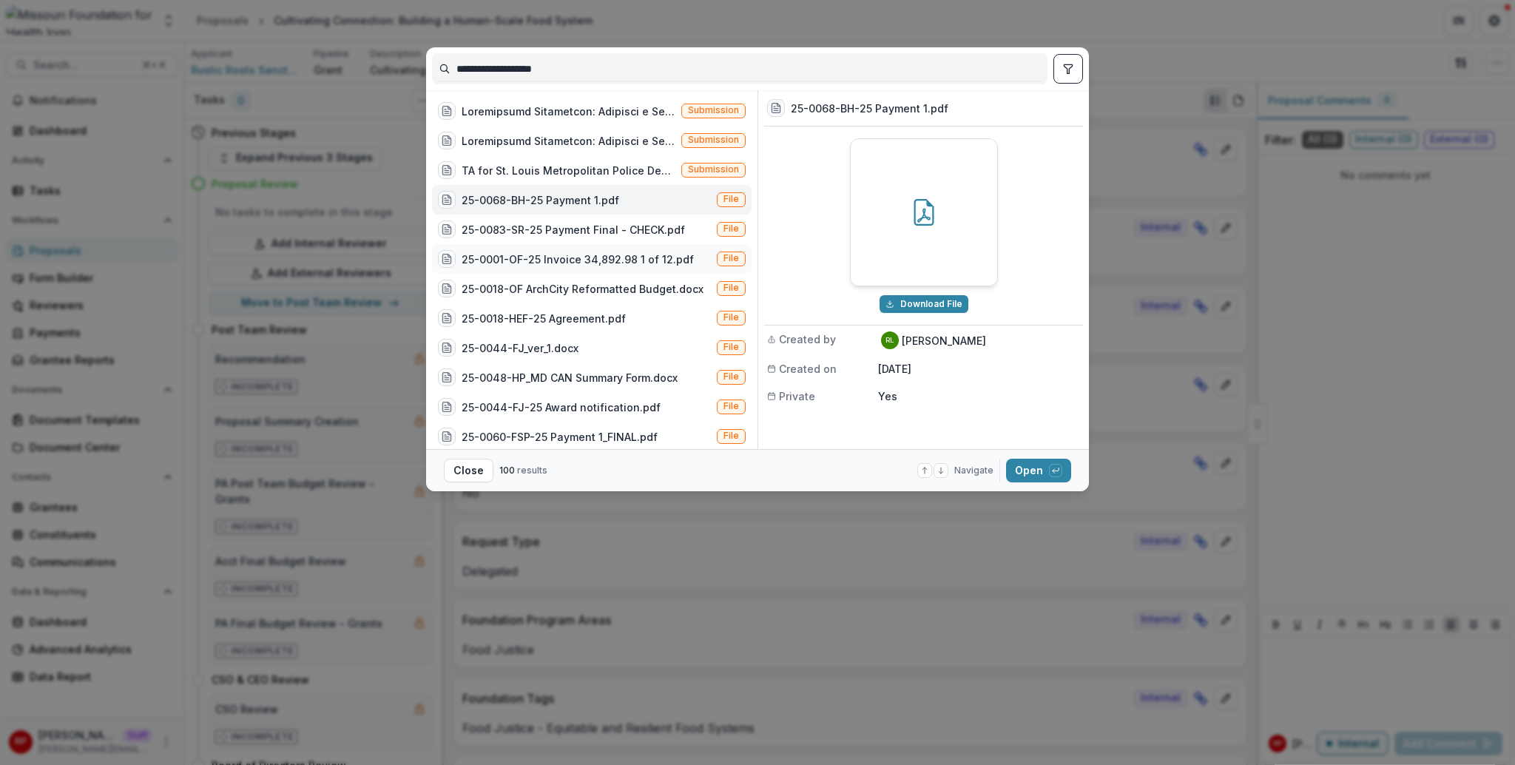
click at [545, 257] on div "25-0001-OF-25 Invoice 34,892.98 1 of 12.pdf" at bounding box center [578, 260] width 232 height 16
click at [577, 336] on div "25-0044-FJ_ver_1.docx File" at bounding box center [592, 348] width 320 height 30
click at [604, 405] on div "25-0044-FJ-25 Award notification.pdf" at bounding box center [561, 408] width 199 height 16
drag, startPoint x: 604, startPoint y: 267, endPoint x: 601, endPoint y: 255, distance: 12.9
click at [604, 266] on div "25-0001-OF-25 Invoice 34,892.98 1 of 12.pdf" at bounding box center [566, 259] width 256 height 18
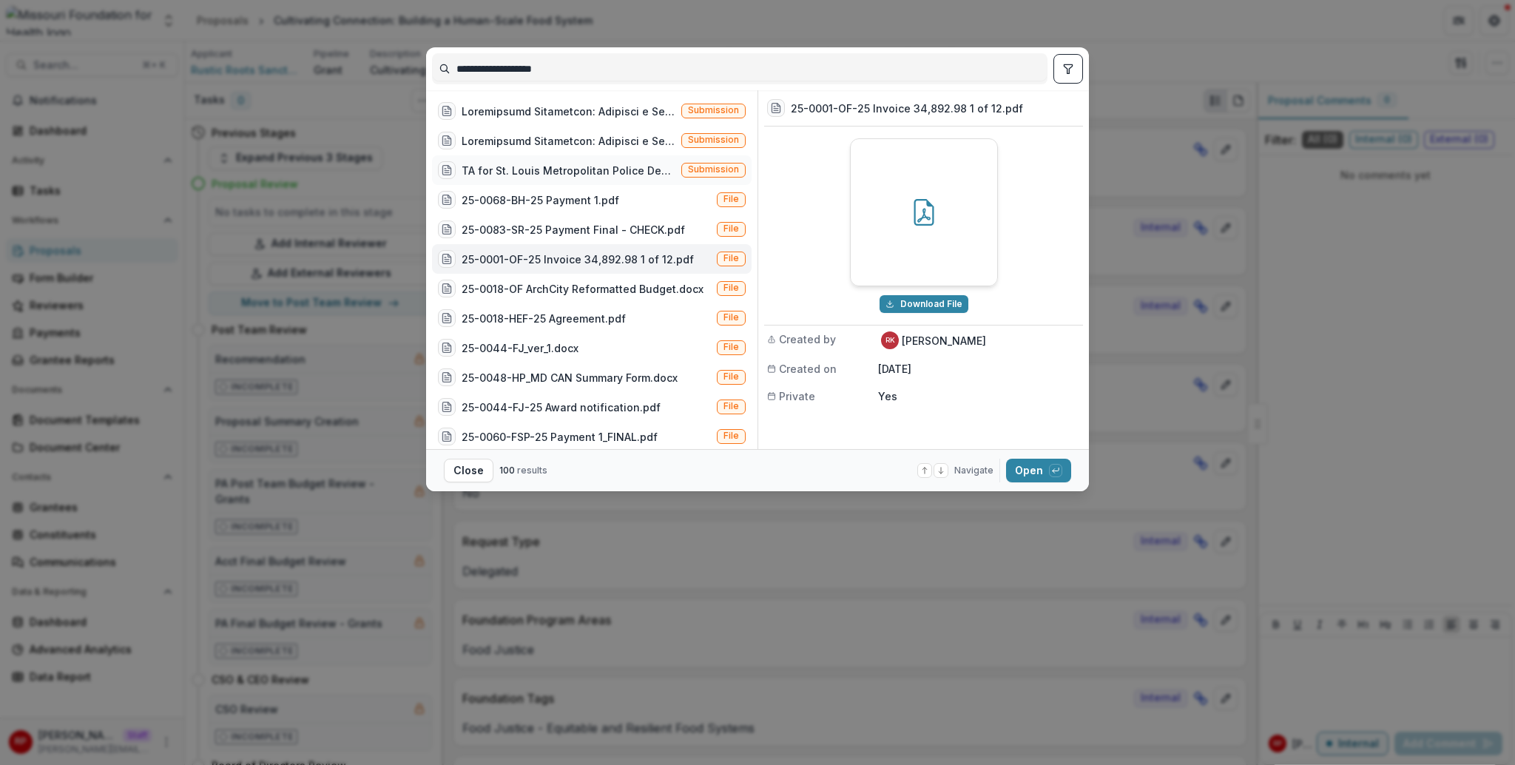
click at [606, 183] on div "TA for St. Louis Metropolitan Police Department (Teresa Wilke to work with the …" at bounding box center [592, 170] width 320 height 30
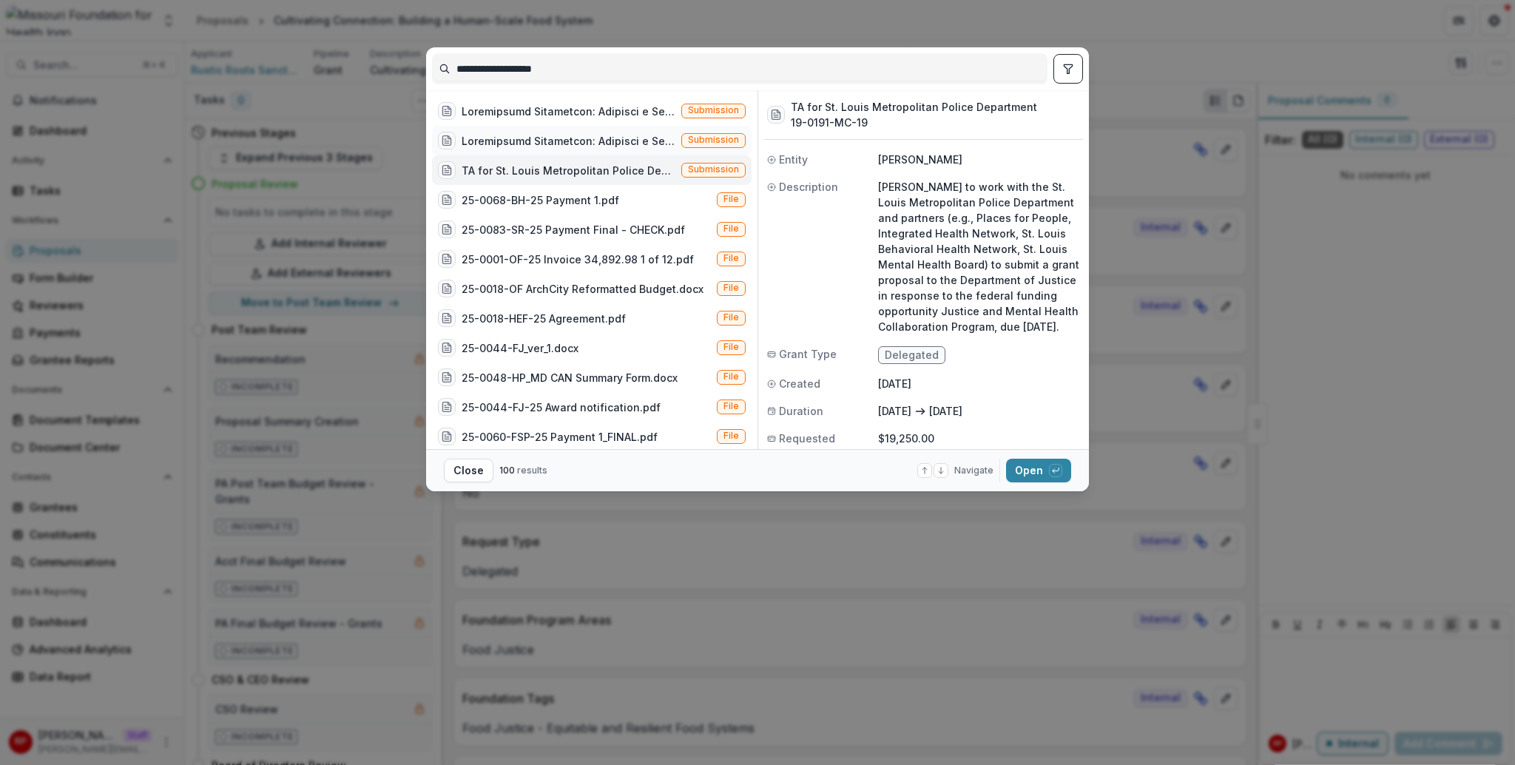
click at [604, 134] on div at bounding box center [569, 141] width 214 height 16
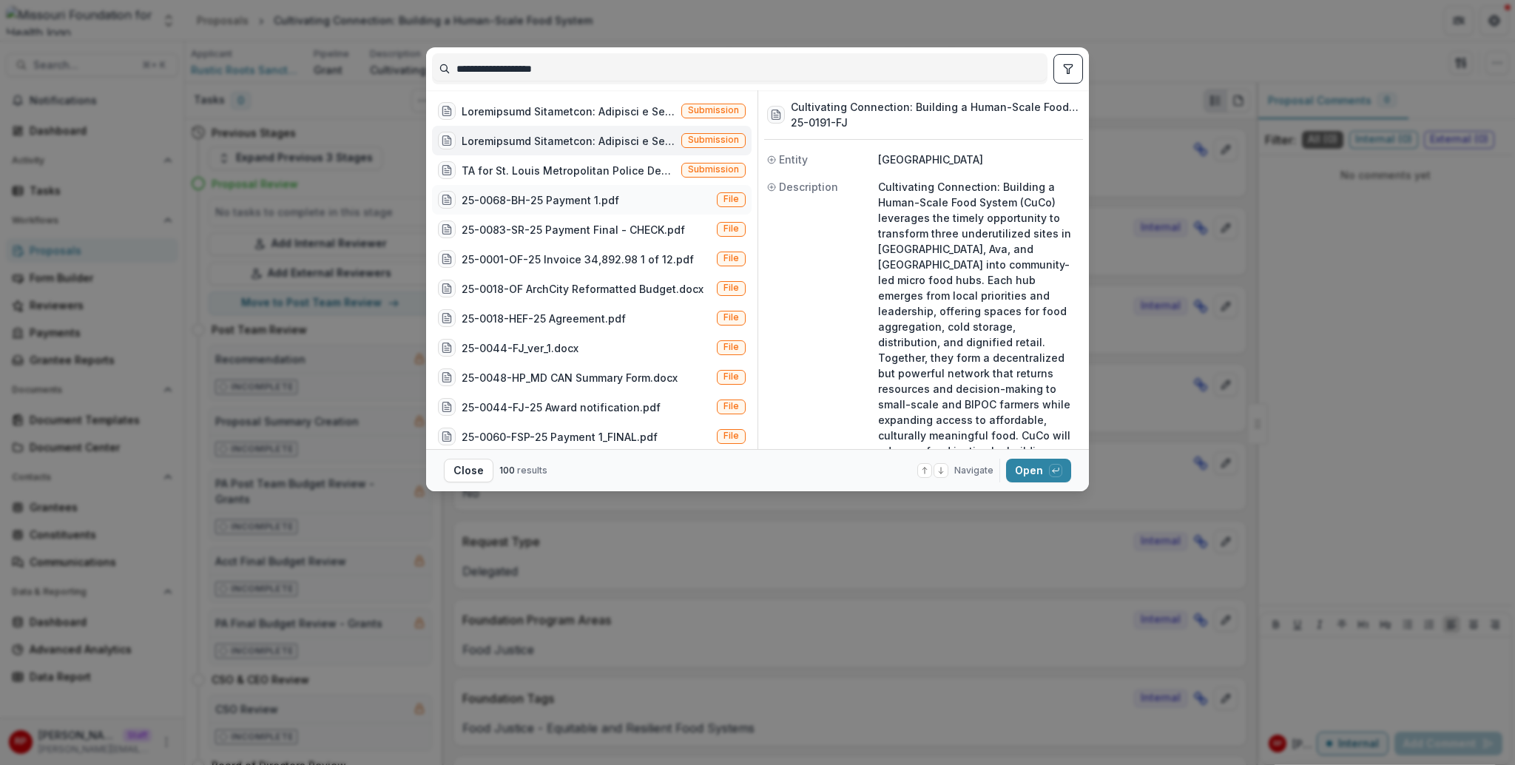
click at [576, 212] on div "25-0068-BH-25 Payment 1.pdf File" at bounding box center [592, 200] width 320 height 30
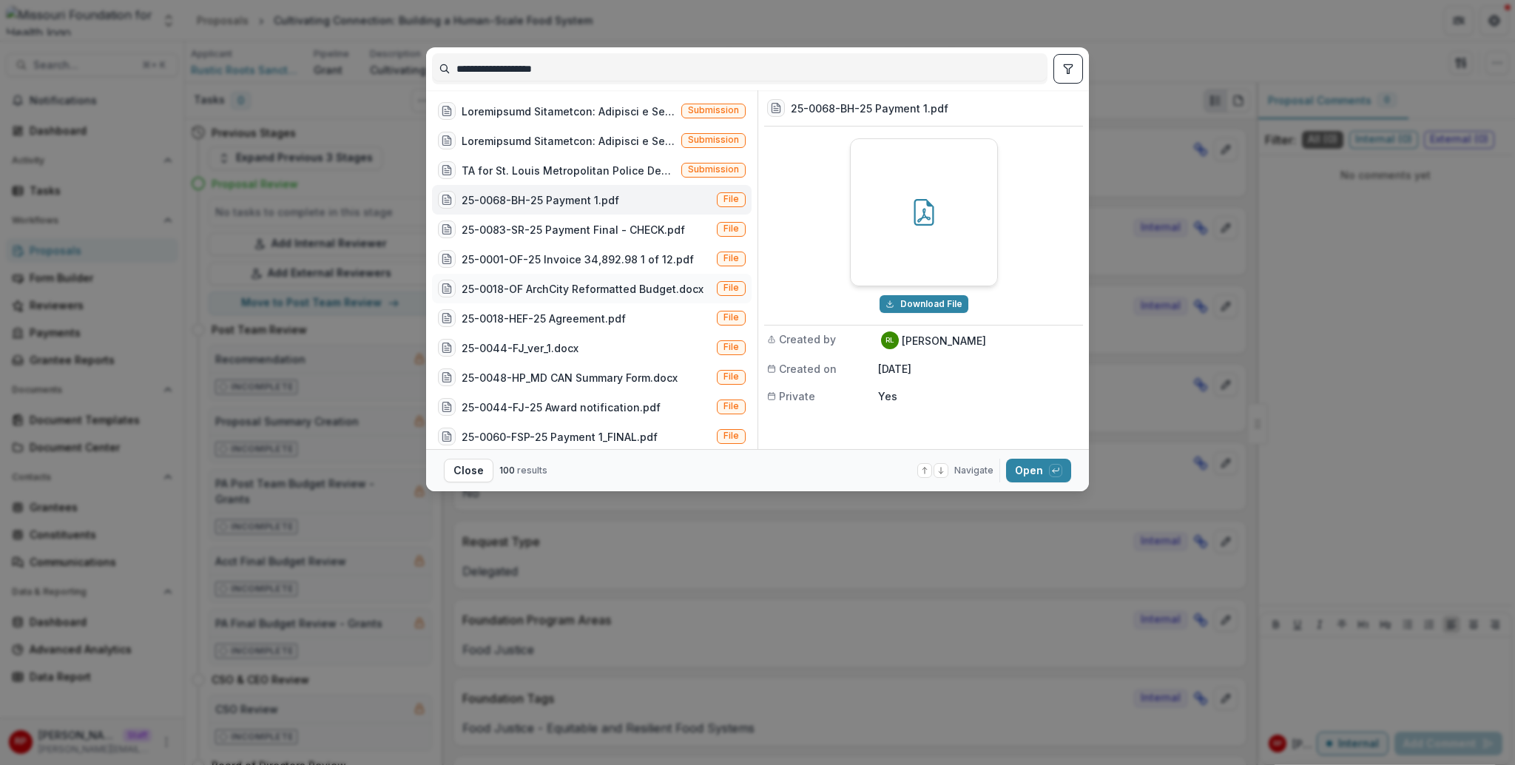
click at [562, 300] on div "25-0018-OF ArchCity Reformatted Budget.docx File" at bounding box center [592, 289] width 320 height 30
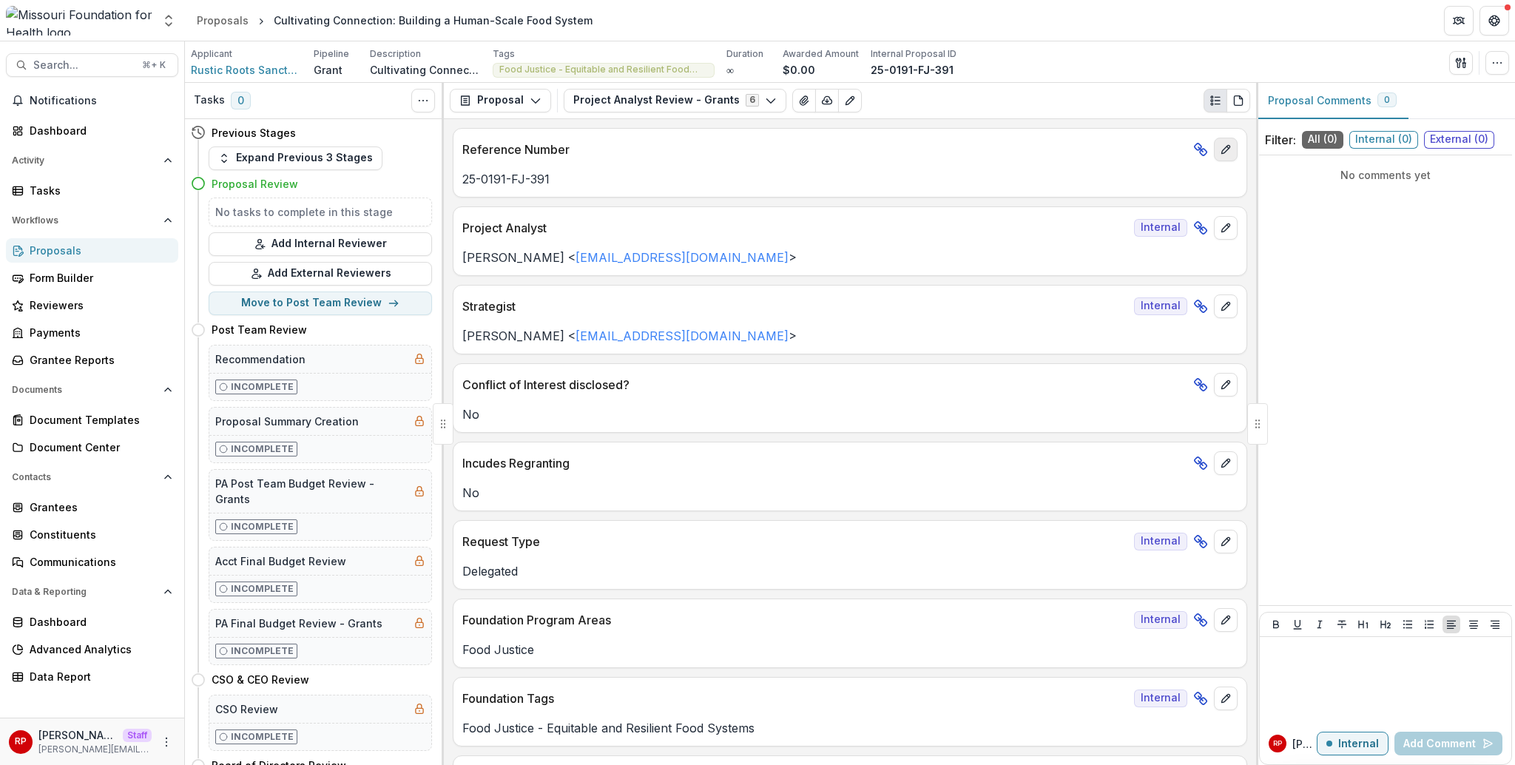
click at [1220, 148] on icon "edit" at bounding box center [1226, 150] width 12 height 12
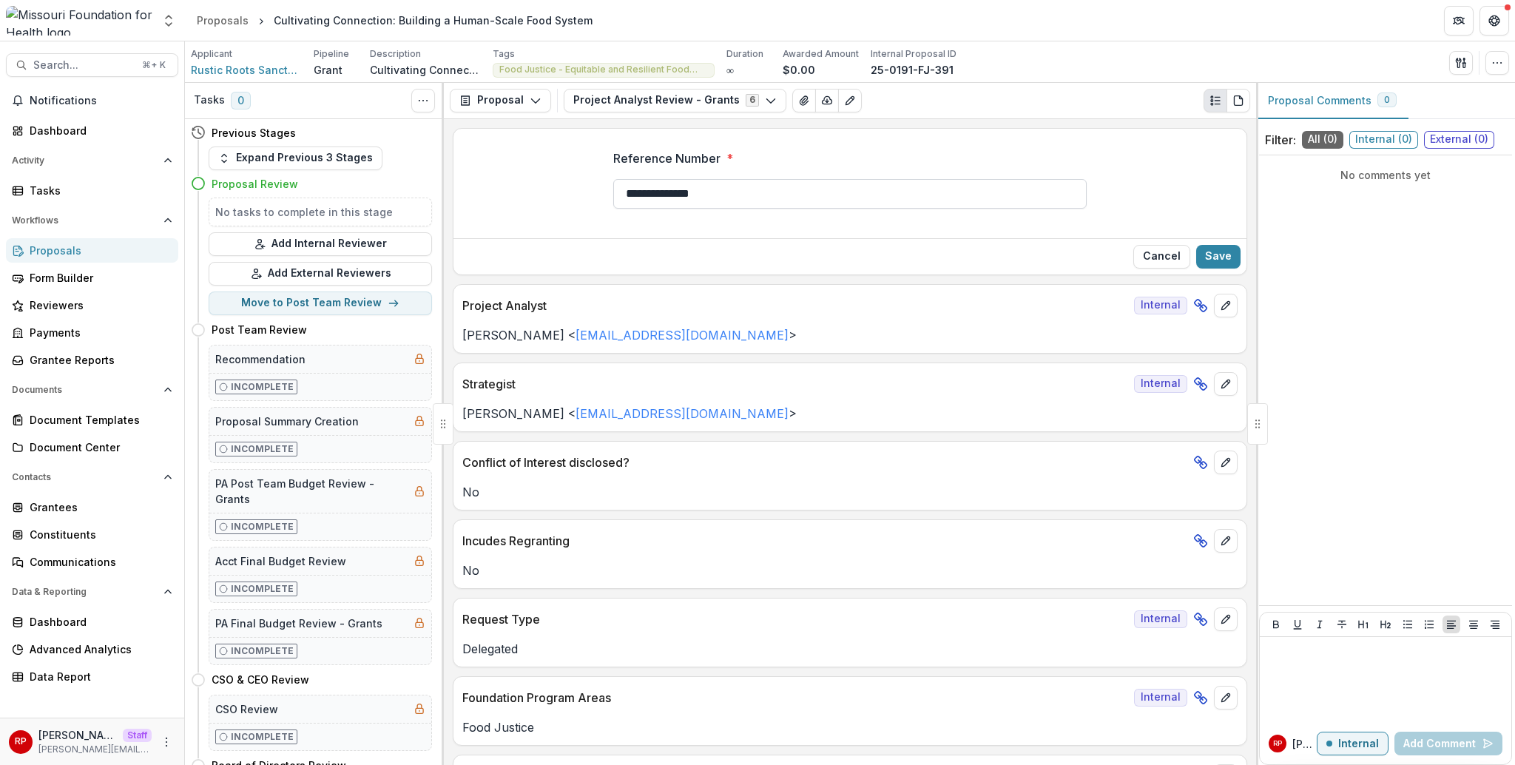
click at [702, 192] on input "**********" at bounding box center [849, 194] width 473 height 30
click at [655, 195] on input "**********" at bounding box center [849, 194] width 473 height 30
type input "**********"
click at [1212, 260] on button "Save" at bounding box center [1218, 257] width 44 height 24
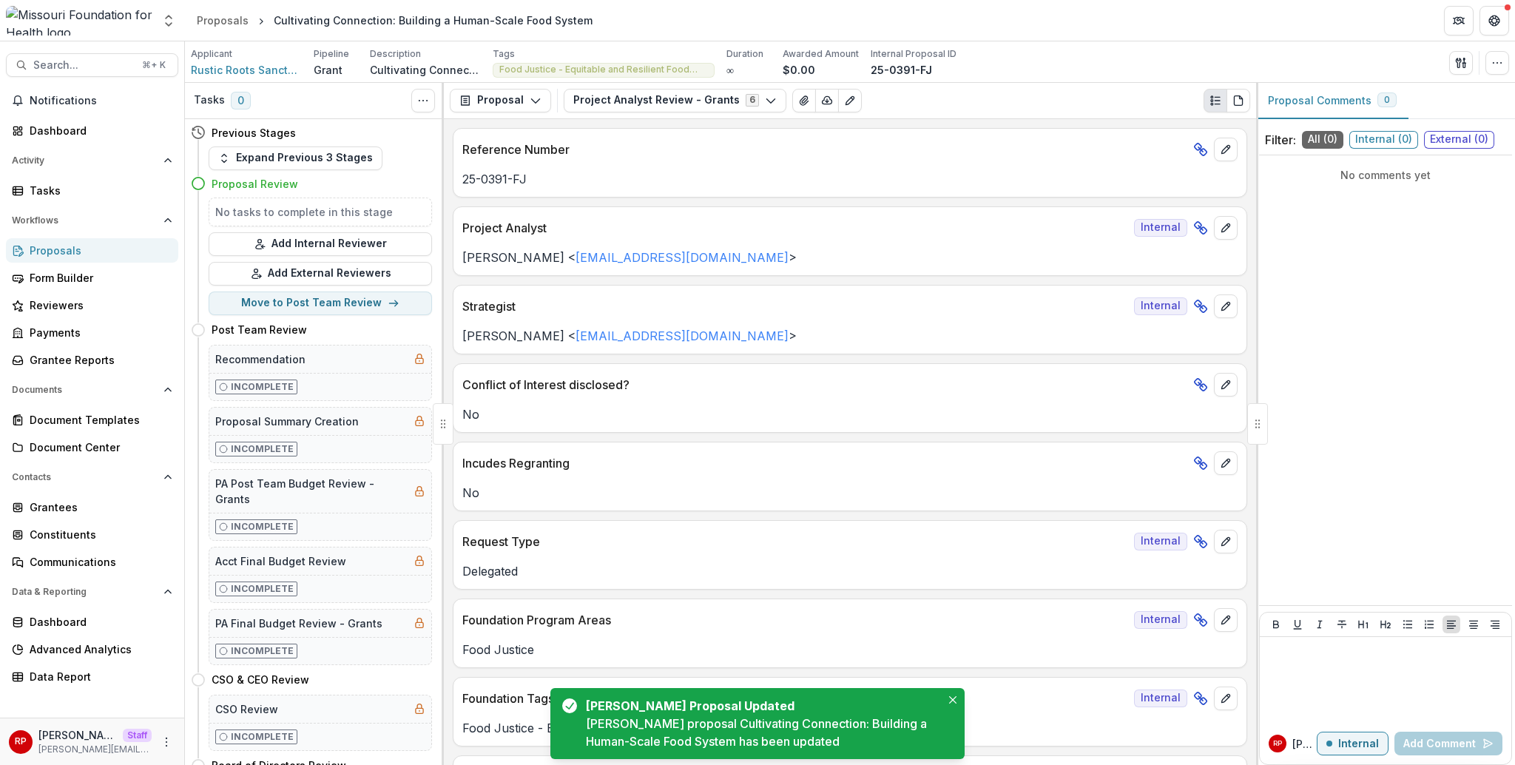
click at [1105, 95] on div "Project Analyst Review - Grants 6 Forms (6) 2025 Seeding Equitable and Sustaina…" at bounding box center [907, 101] width 687 height 24
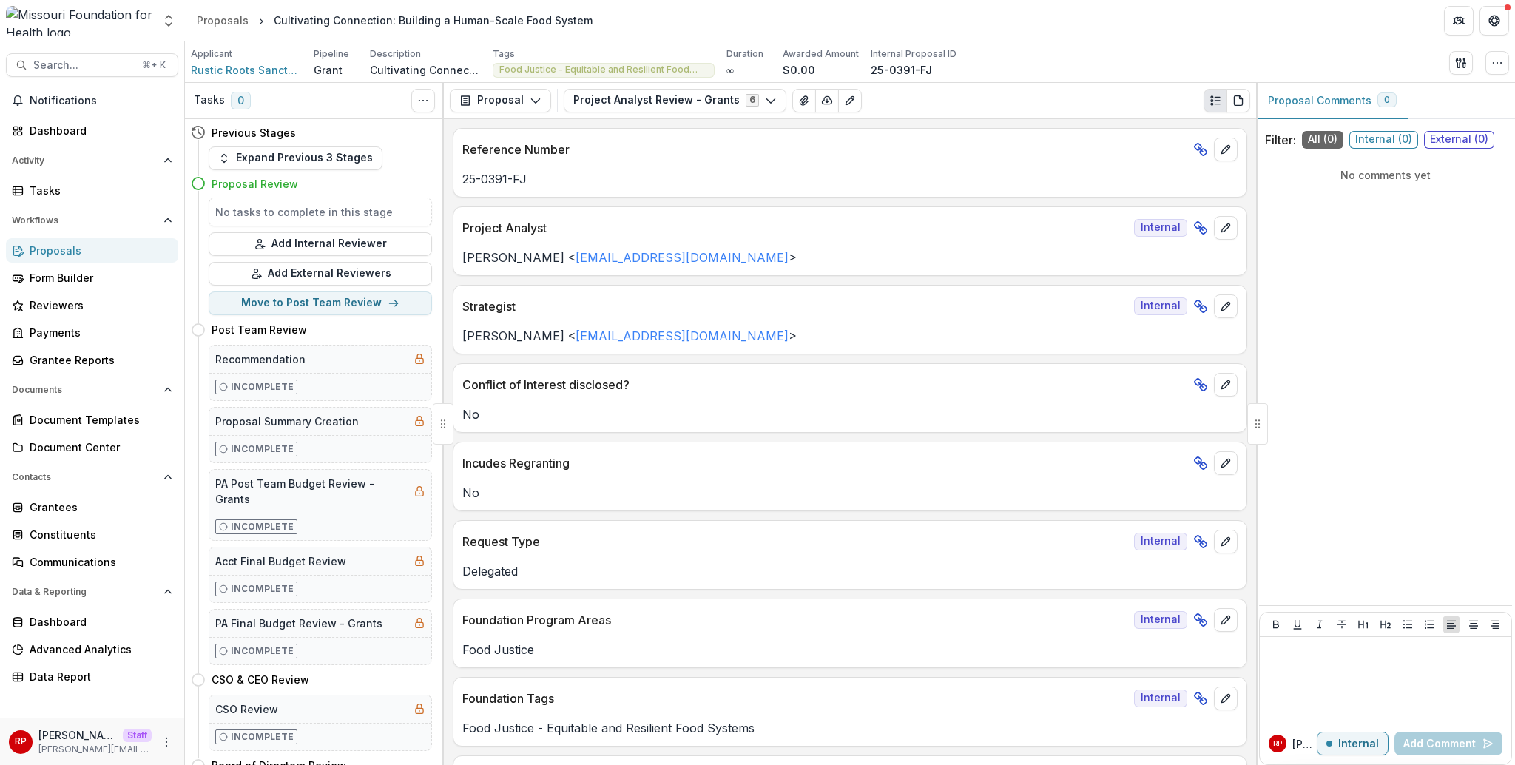
click at [81, 252] on div "Proposals" at bounding box center [98, 251] width 137 height 16
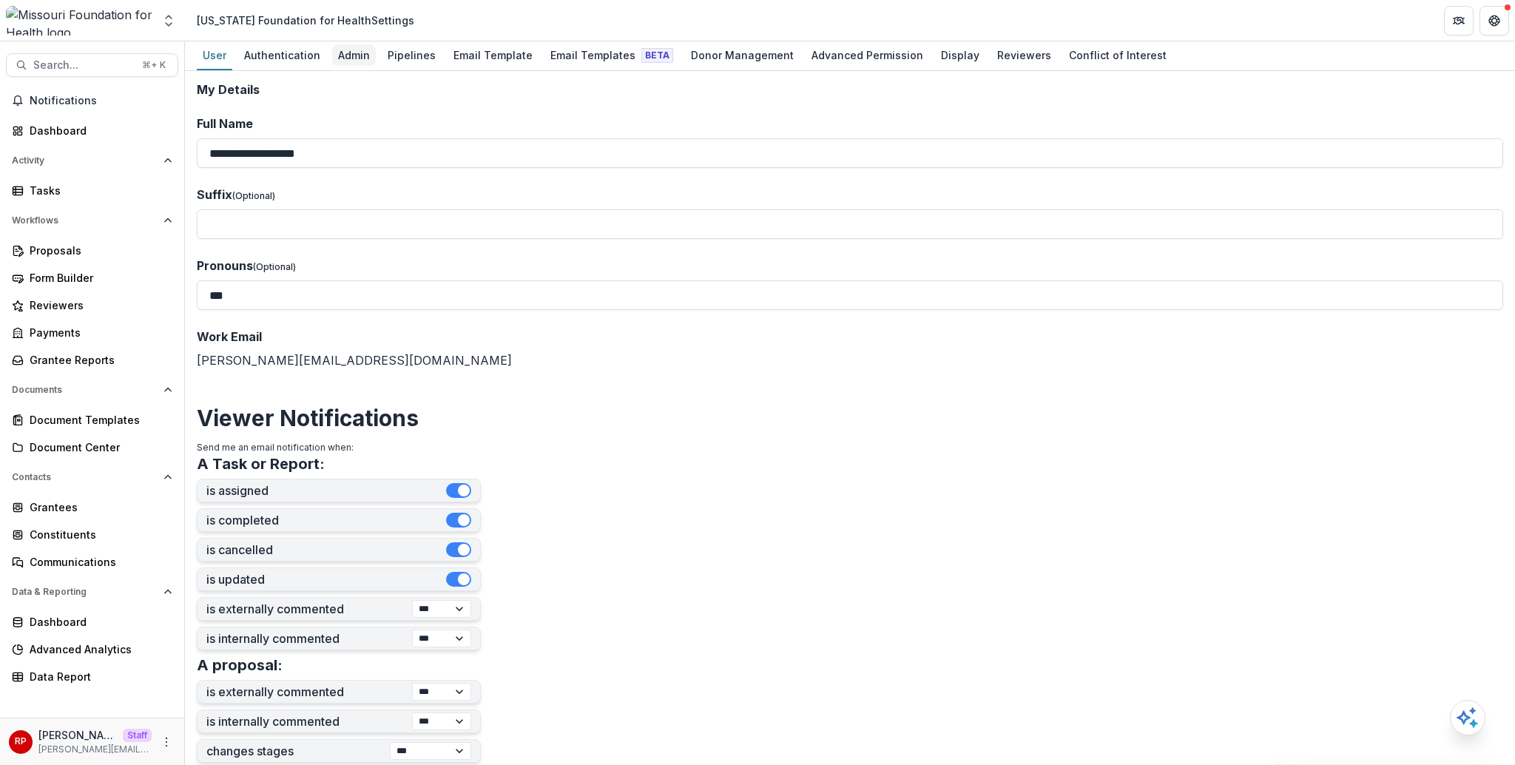
click at [355, 61] on div "Admin" at bounding box center [354, 54] width 44 height 21
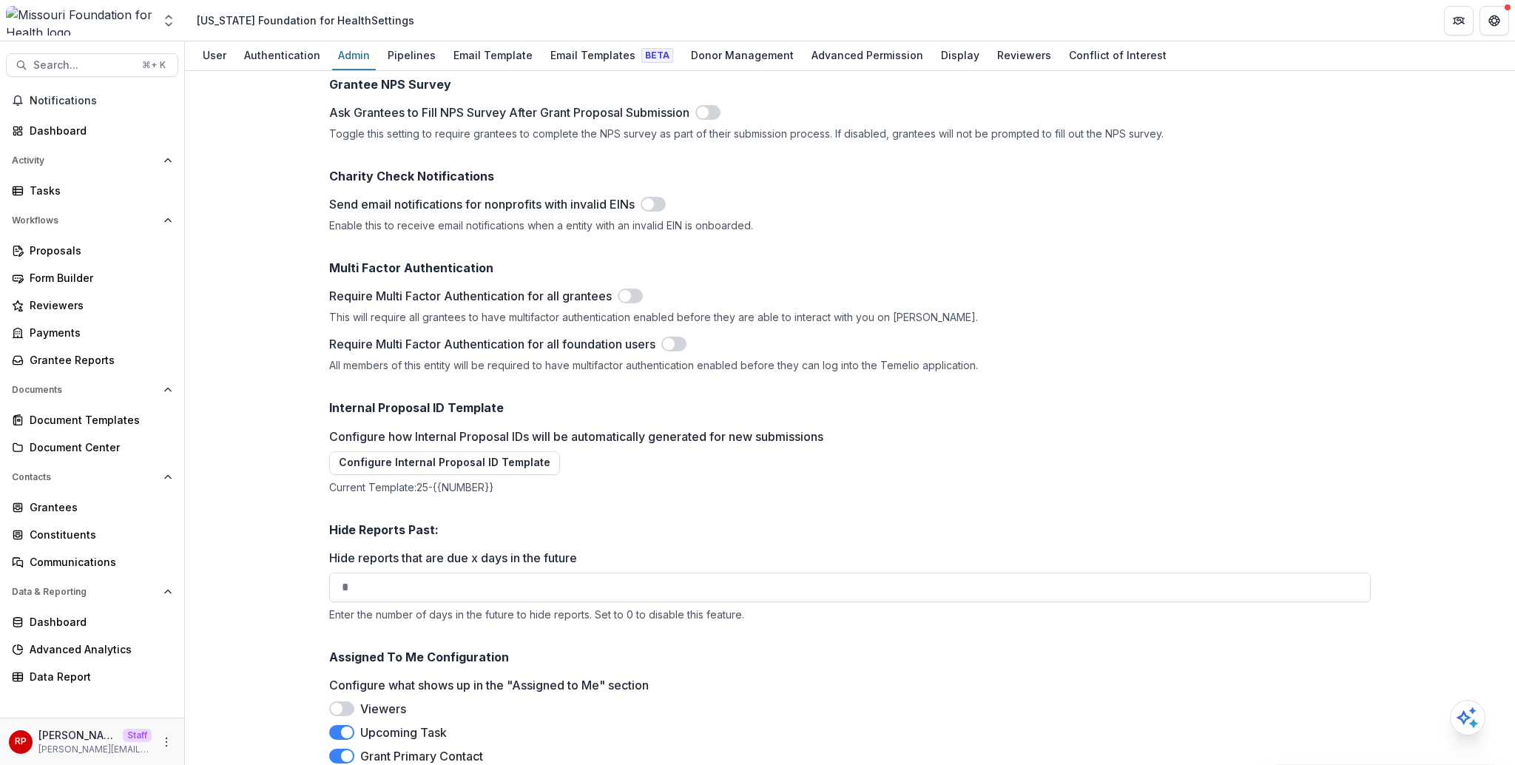
scroll to position [5720, 0]
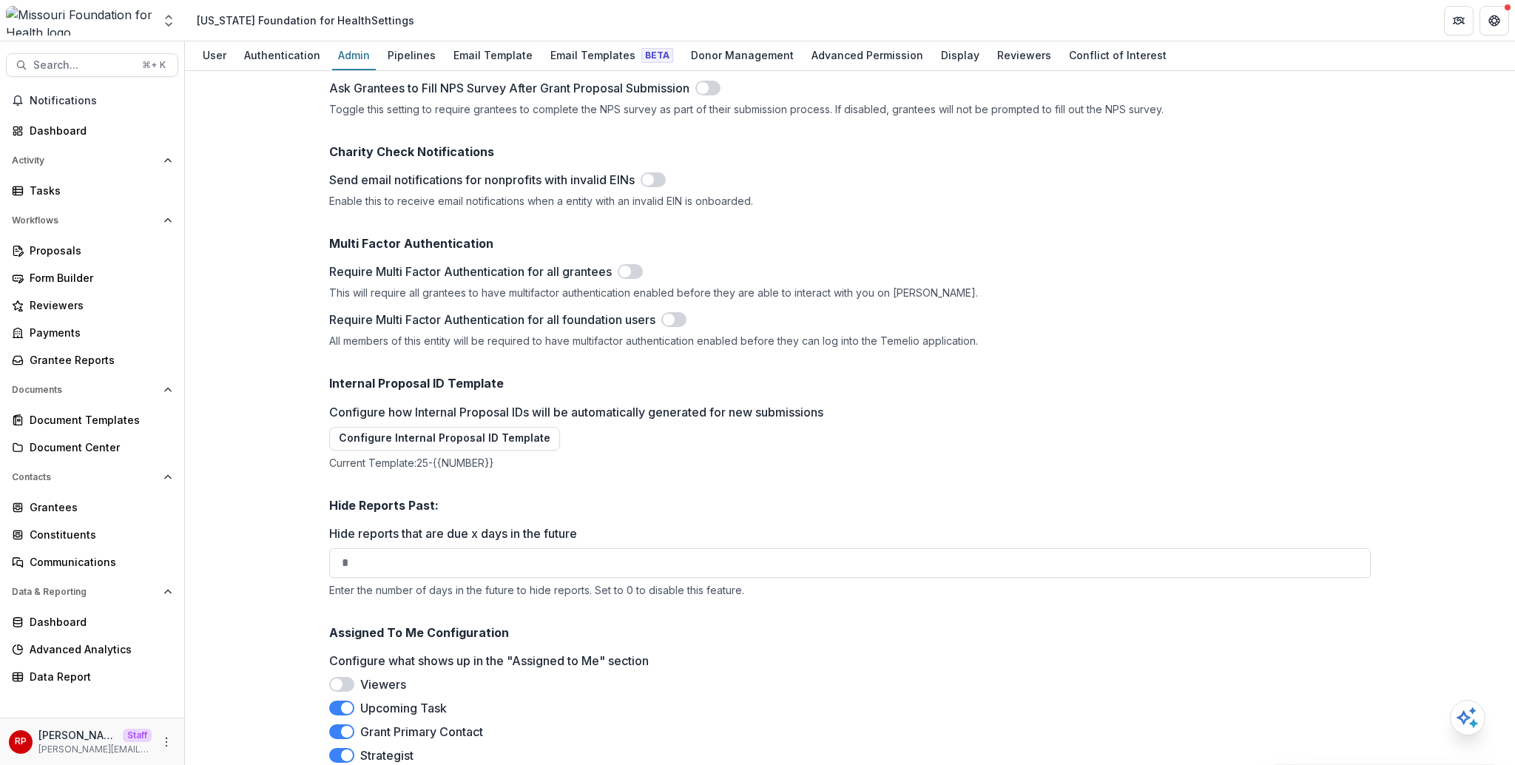
click at [456, 403] on div "Configure how Internal Proposal IDs will be automatically generated for new sub…" at bounding box center [850, 436] width 1042 height 66
click at [462, 427] on button "Configure Internal Proposal ID Template" at bounding box center [444, 439] width 231 height 24
click at [1122, 263] on div "Require Multi Factor Authentication for all grantees This will require all gran…" at bounding box center [850, 281] width 1042 height 36
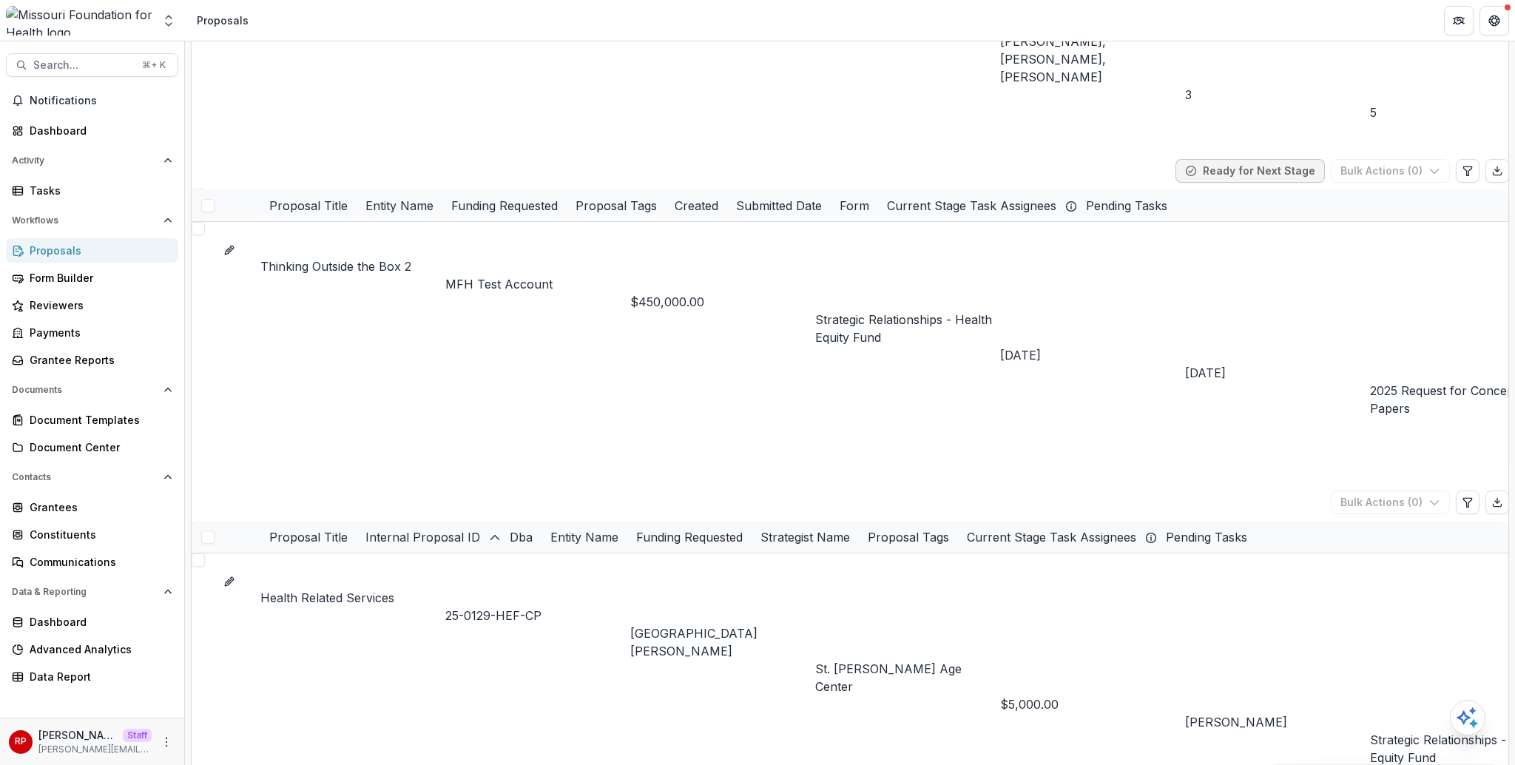
scroll to position [835, 0]
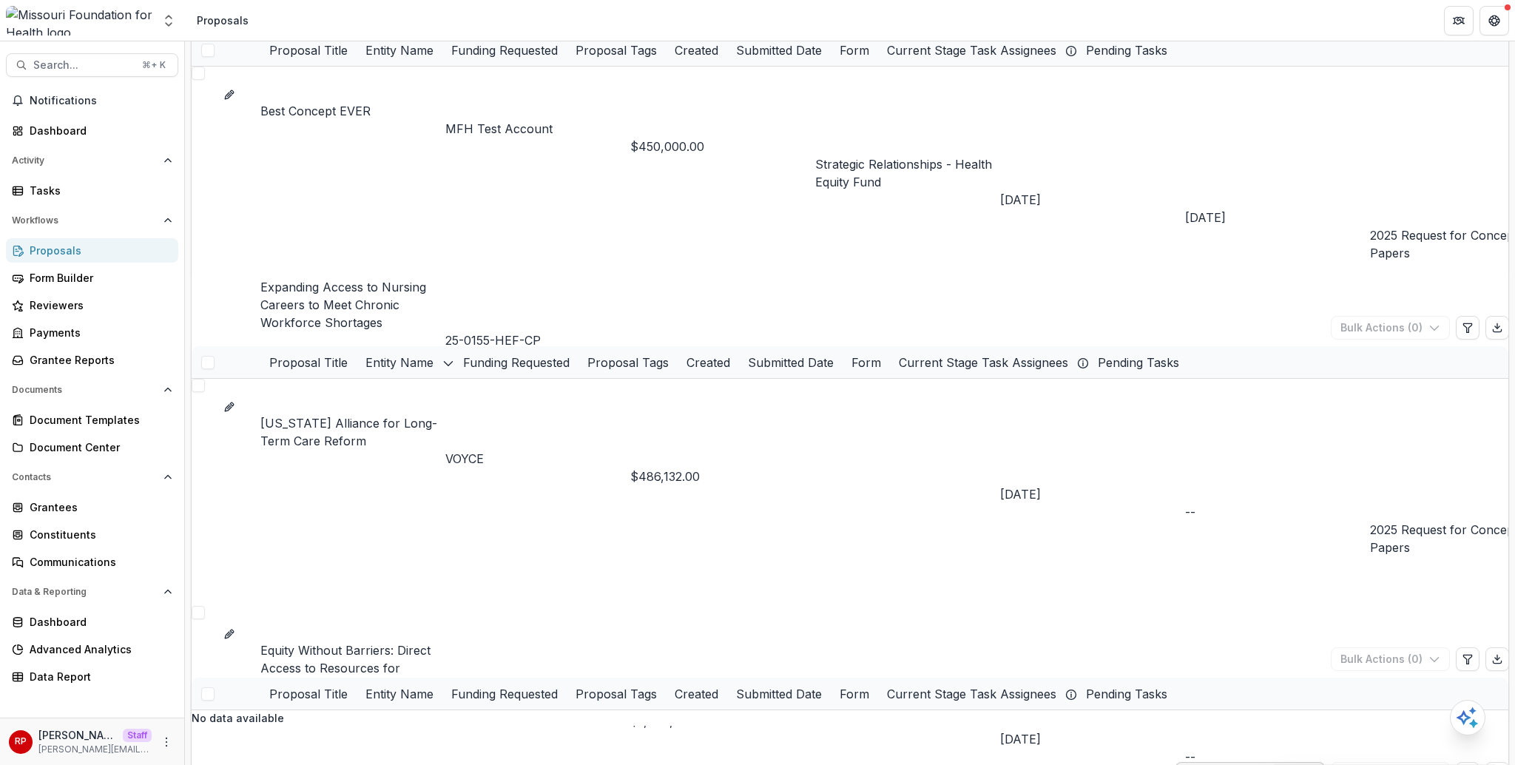
scroll to position [1686, 0]
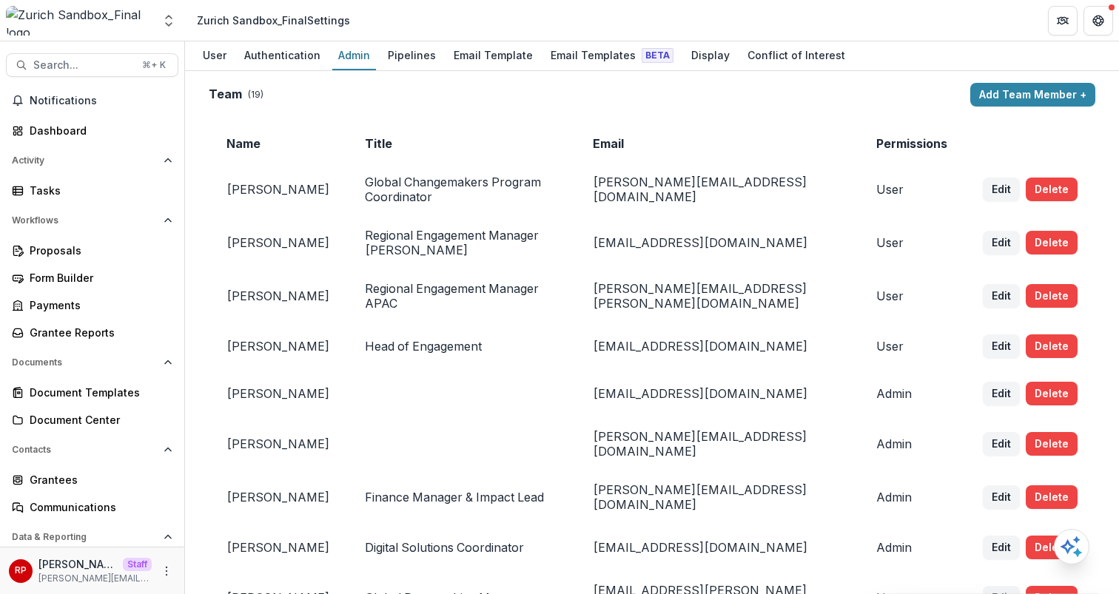
scroll to position [2020, 0]
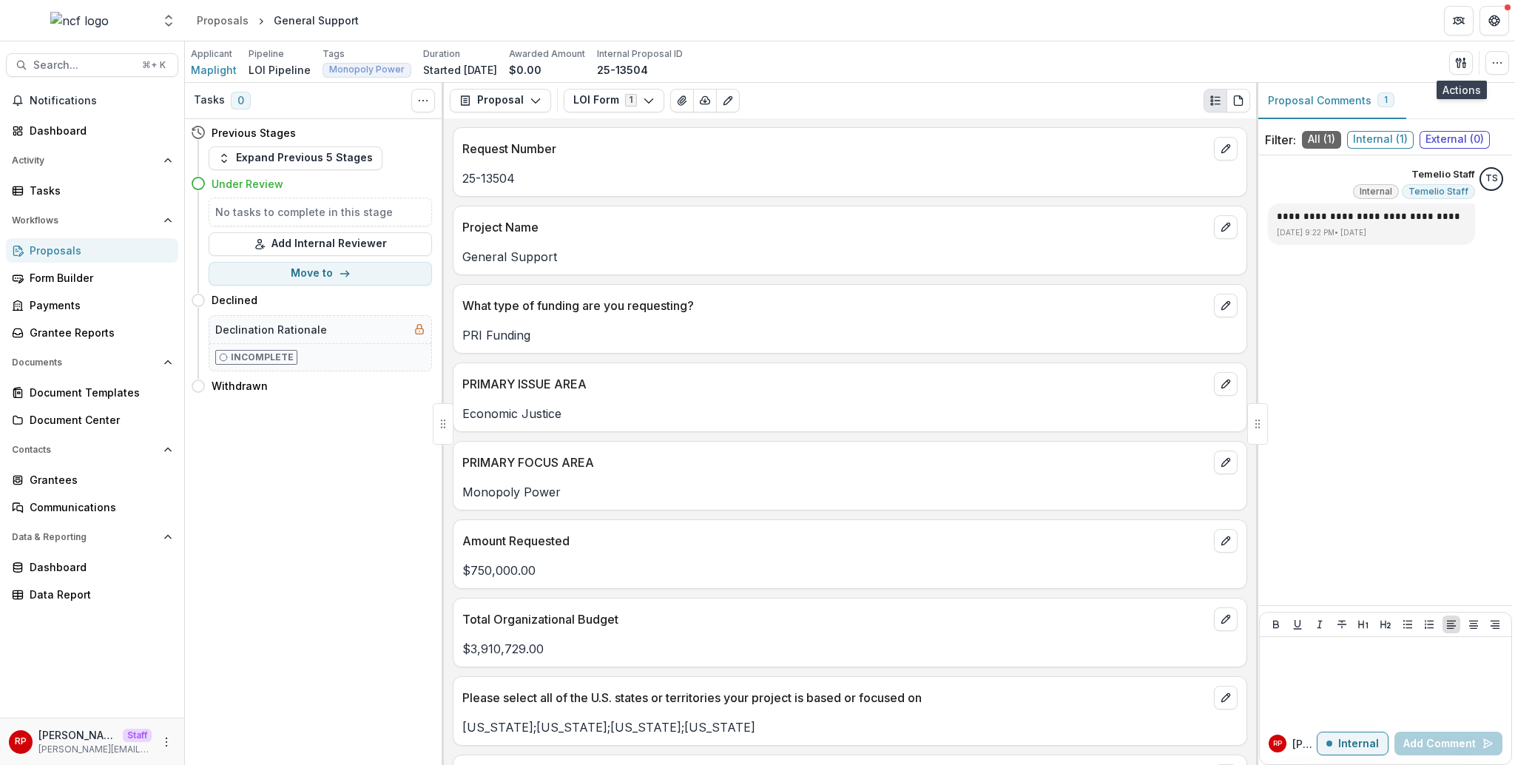
scroll to position [441, 0]
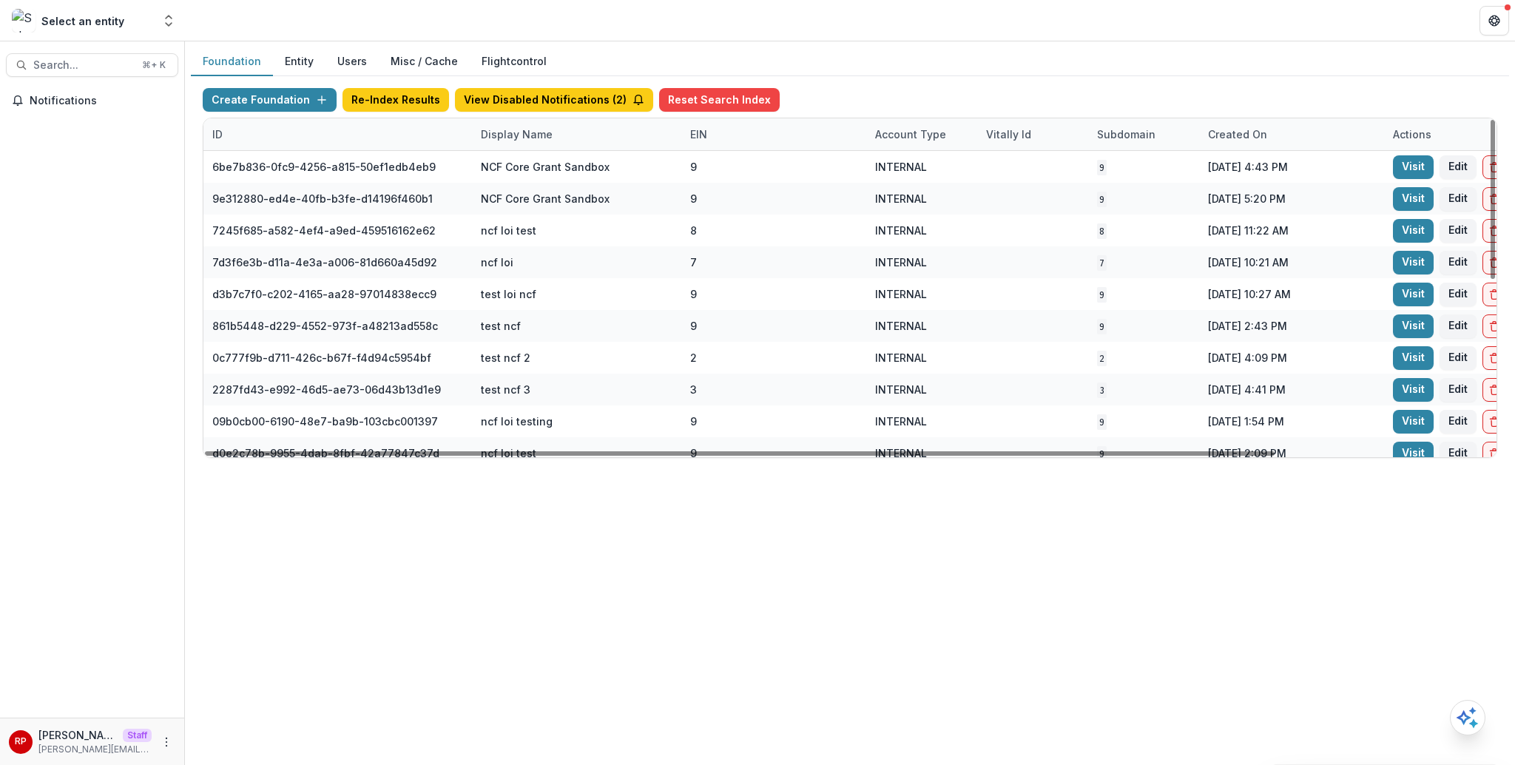
scroll to position [33, 0]
